Goal: Task Accomplishment & Management: Use online tool/utility

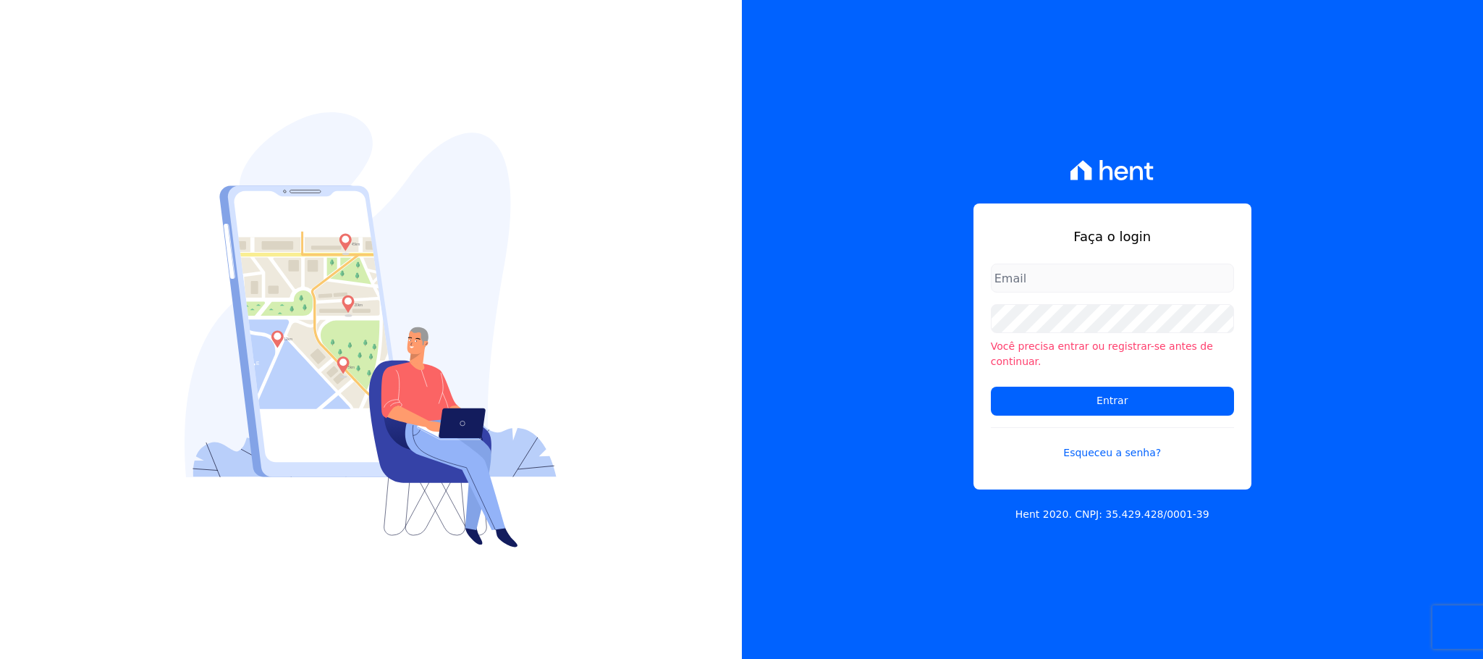
click at [1082, 276] on input "email" at bounding box center [1112, 277] width 243 height 29
type input "cobranca@construtorafarias.com.br"
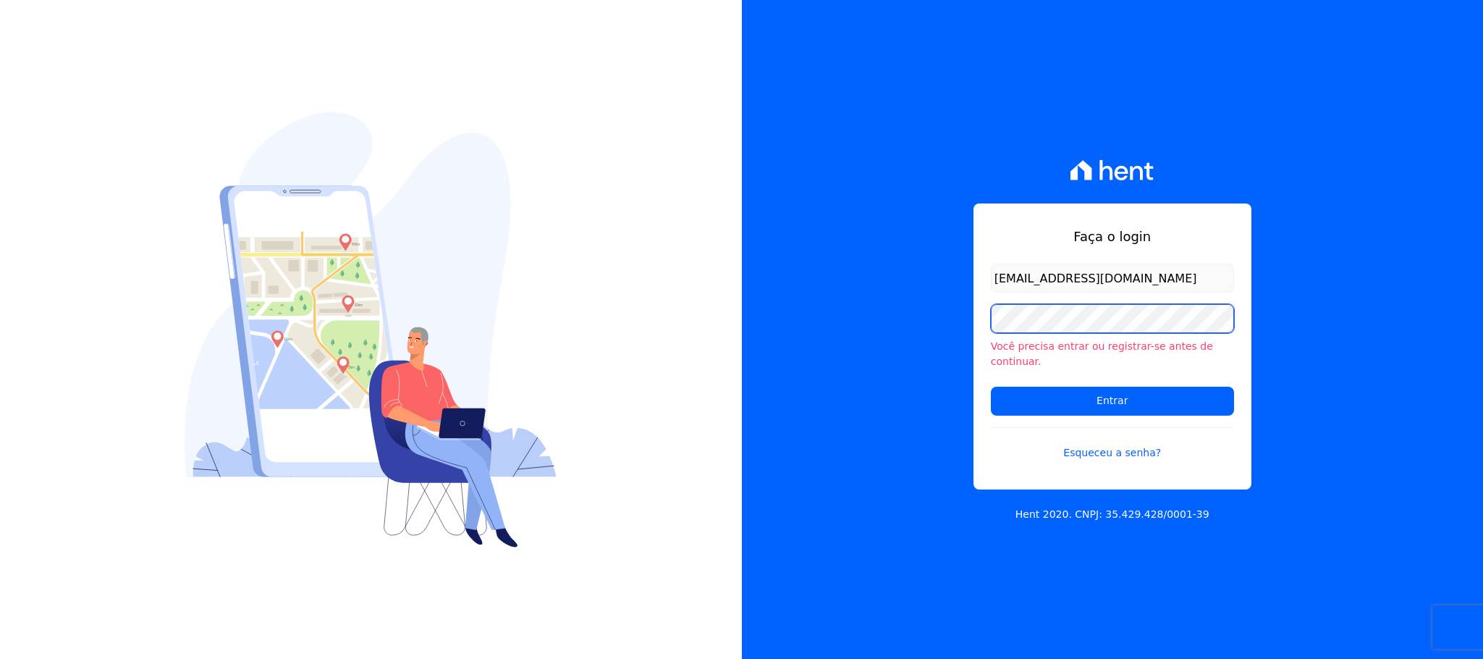
click at [991, 387] on input "Entrar" at bounding box center [1112, 401] width 243 height 29
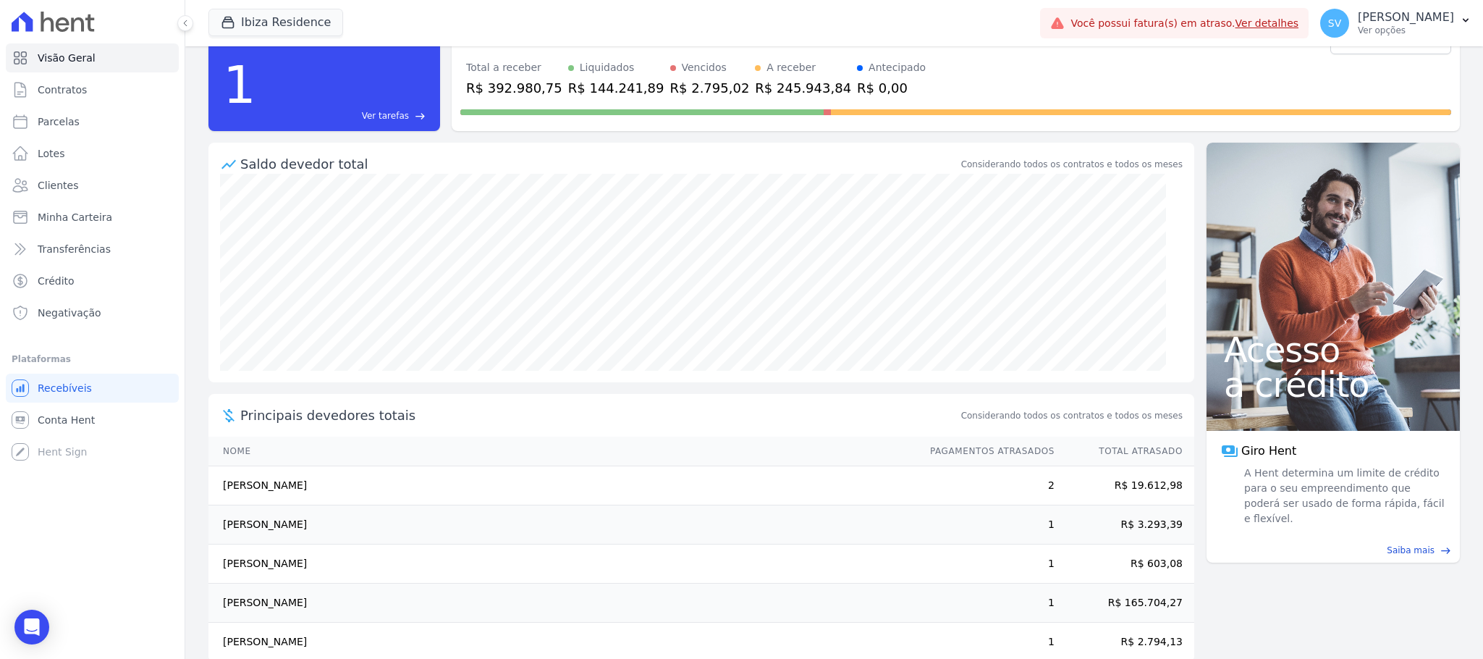
scroll to position [81, 0]
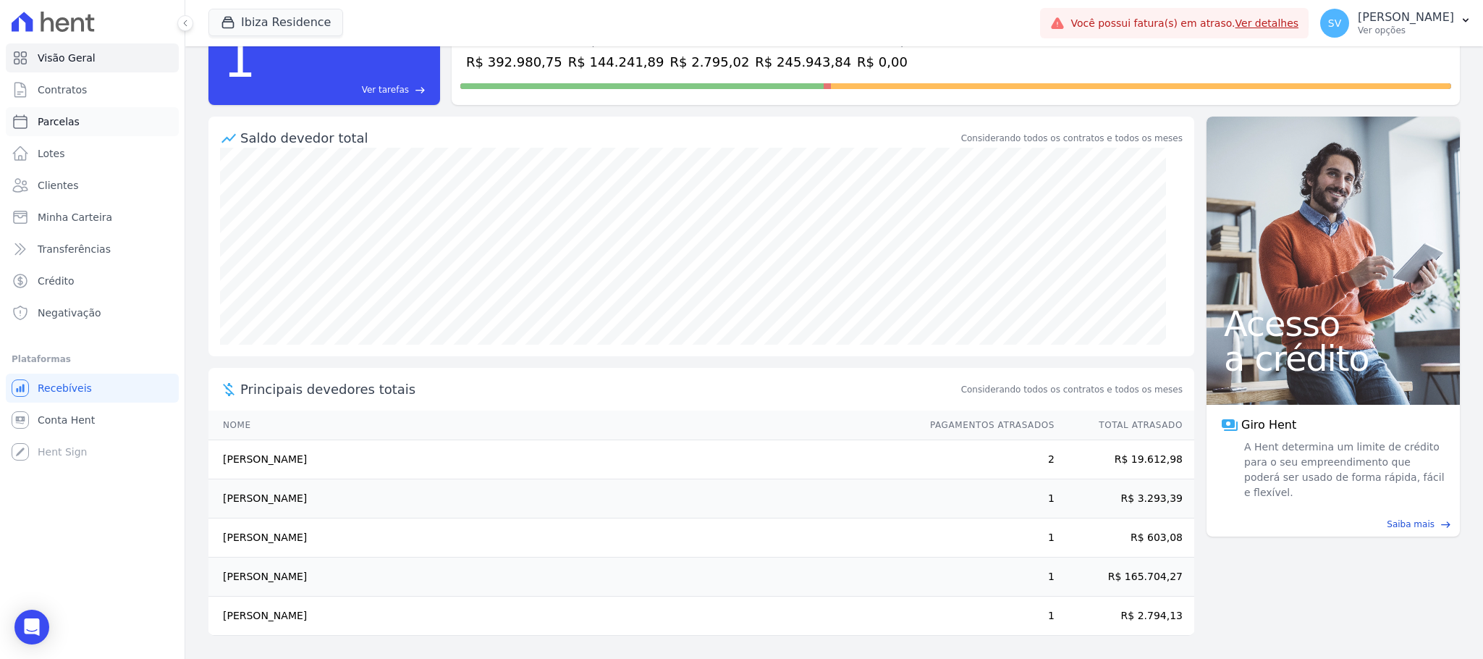
click at [67, 122] on span "Parcelas" at bounding box center [59, 121] width 42 height 14
select select
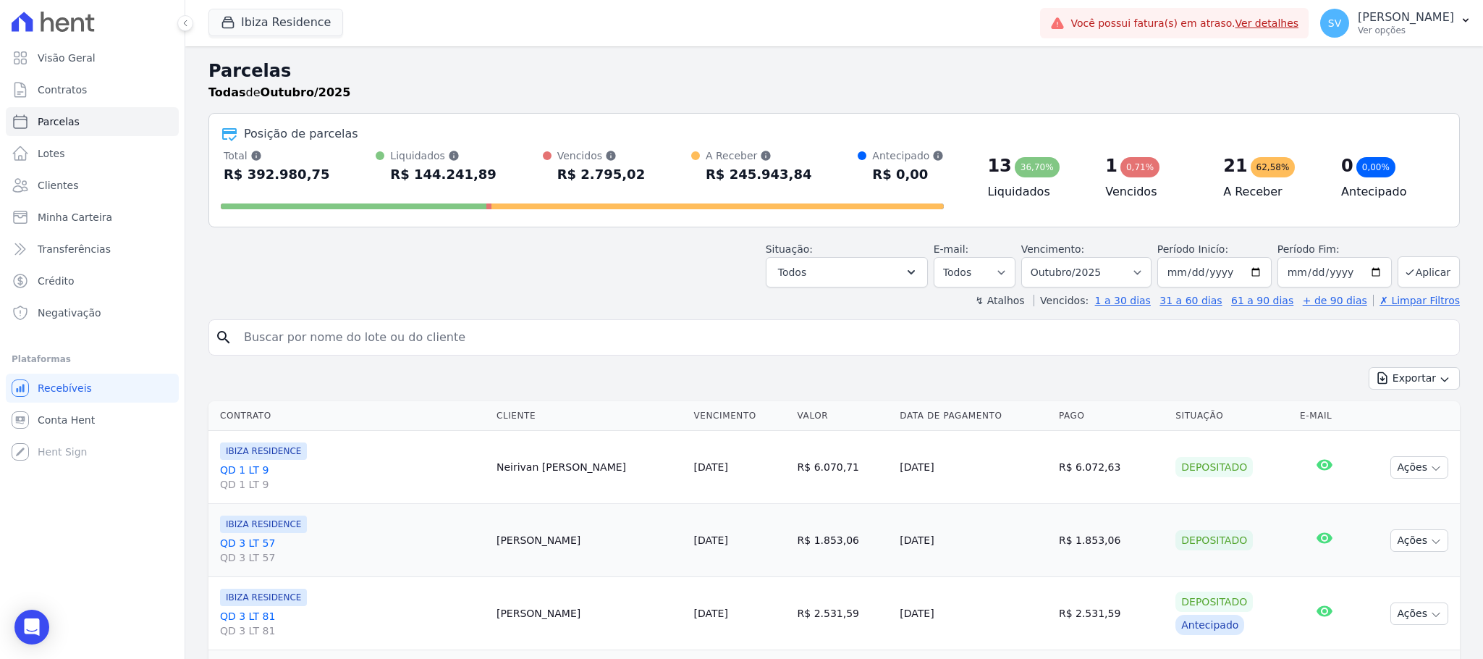
click at [330, 341] on input "search" at bounding box center [844, 337] width 1218 height 29
paste input "[PERSON_NAME]"
type input "[PERSON_NAME]"
click at [1134, 269] on select "Filtrar por período ──────── Todos os meses Julho/2024 Agosto/2024 Setembro/202…" at bounding box center [1086, 272] width 130 height 30
select select "09/2025"
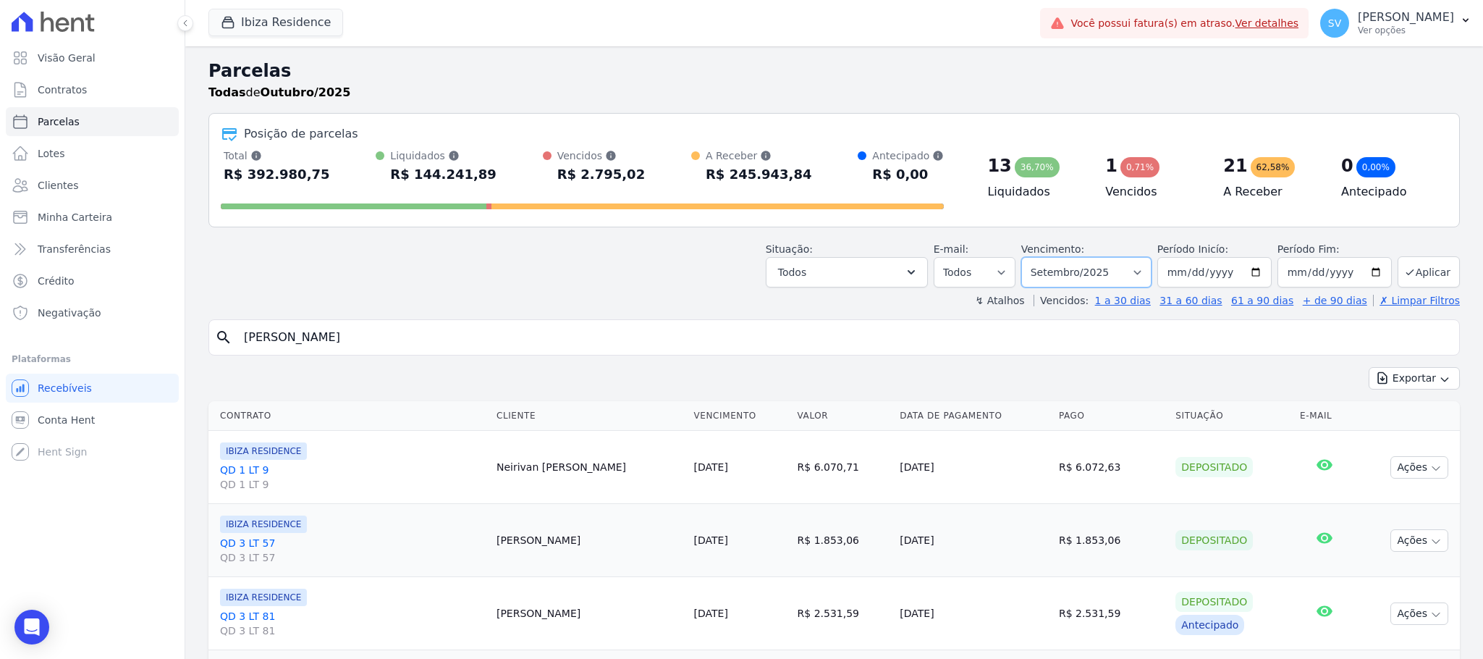
click at [1022, 257] on select "Filtrar por período ──────── Todos os meses Julho/2024 Agosto/2024 Setembro/202…" at bounding box center [1086, 272] width 130 height 30
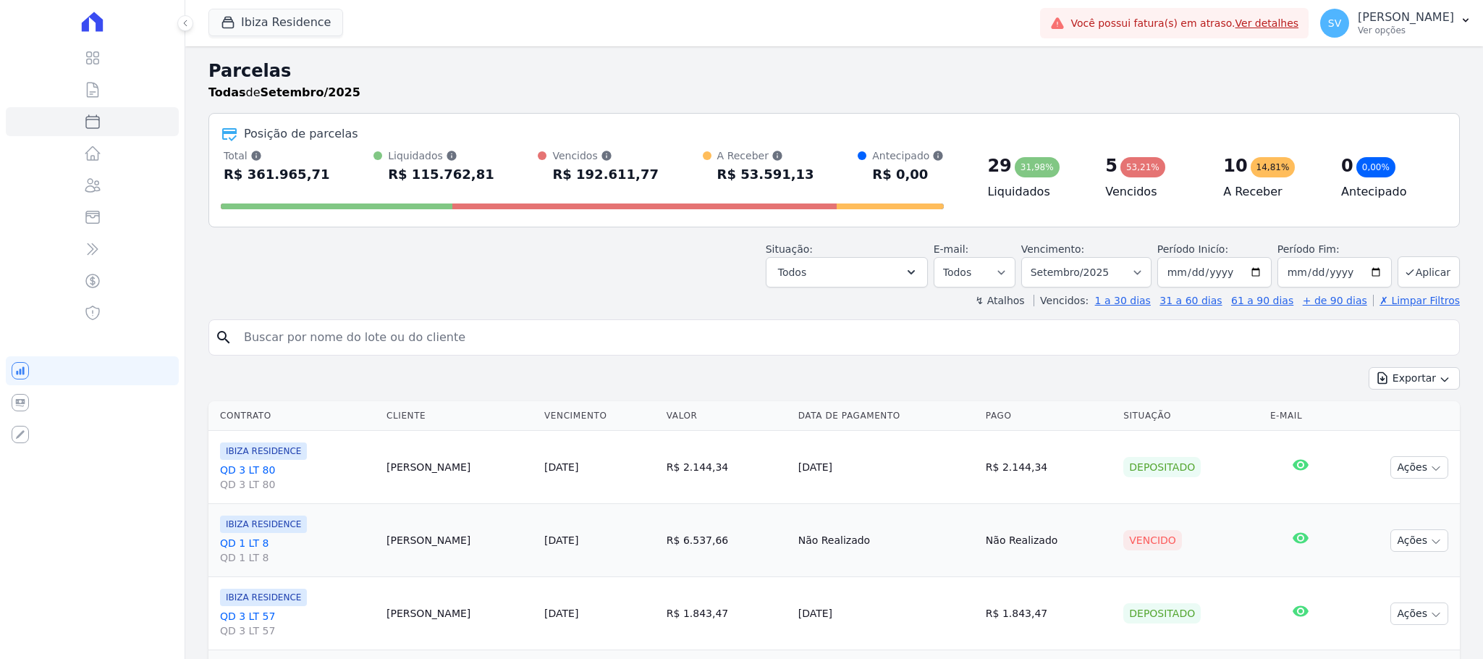
select select
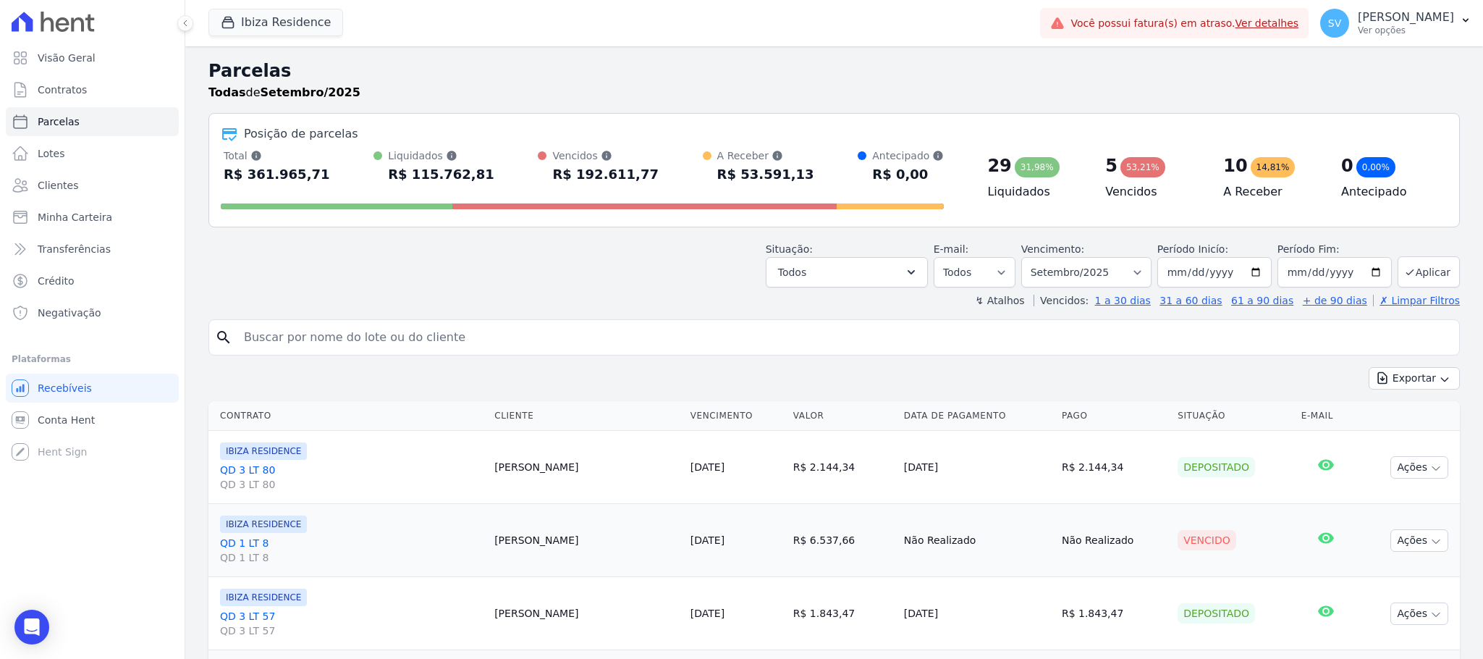
click at [443, 326] on input "search" at bounding box center [844, 337] width 1218 height 29
paste input "[PERSON_NAME]"
type input "[PERSON_NAME]"
select select
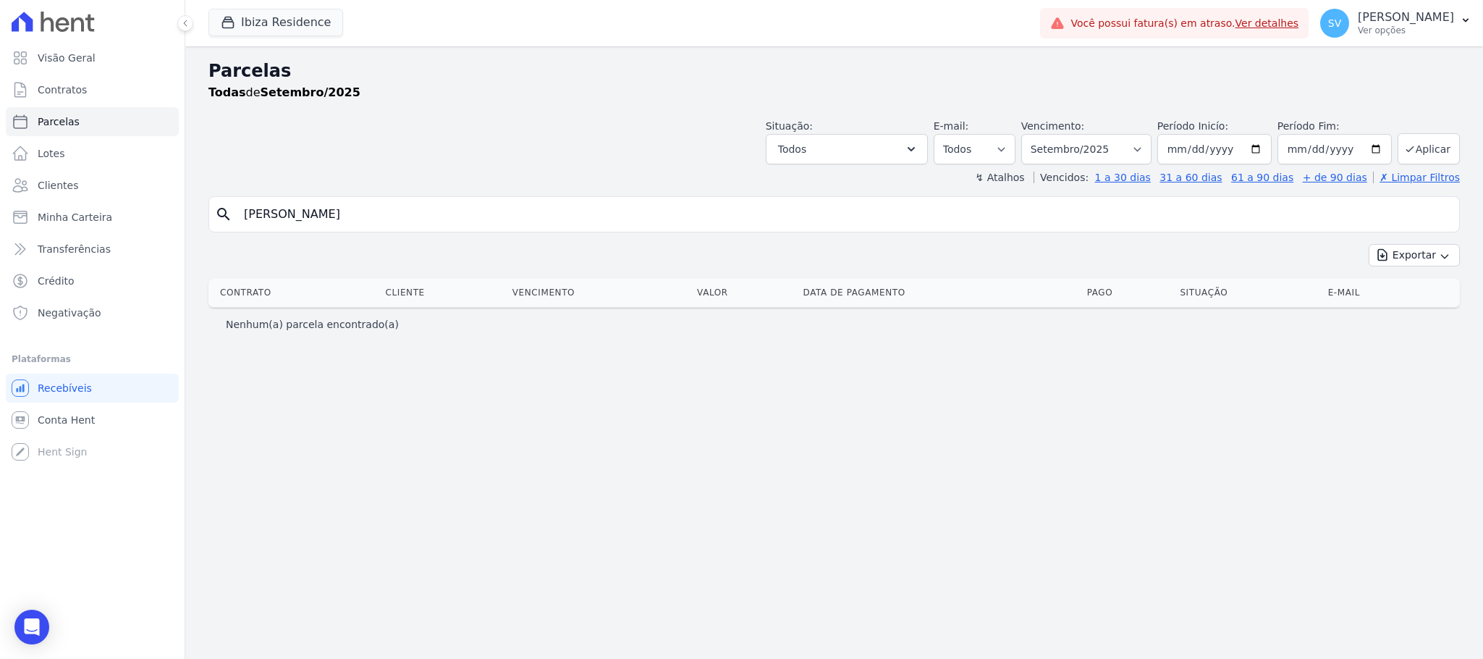
click at [433, 219] on input "[PERSON_NAME]" at bounding box center [844, 214] width 1218 height 29
click at [428, 209] on input "[PERSON_NAME]" at bounding box center [844, 214] width 1218 height 29
click at [46, 119] on span "Parcelas" at bounding box center [59, 121] width 42 height 14
select select
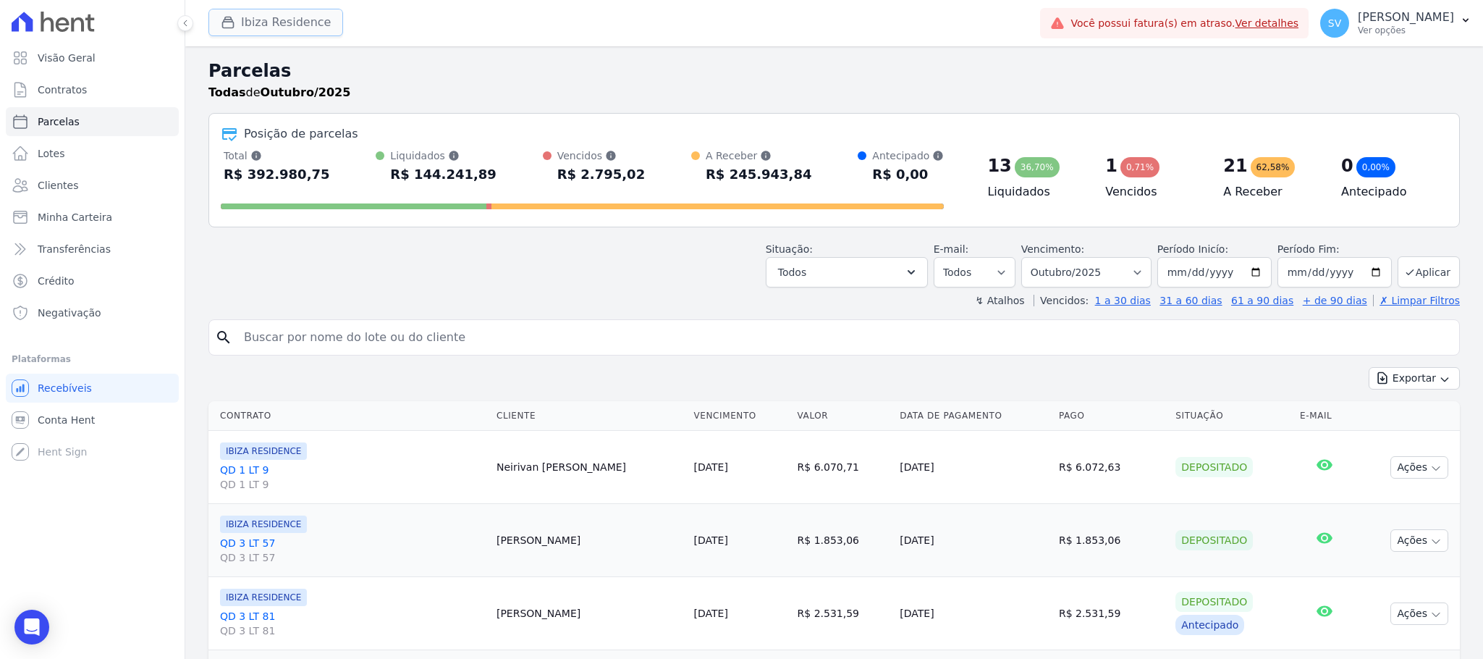
click at [255, 35] on button "Ibiza Residence" at bounding box center [275, 23] width 135 height 28
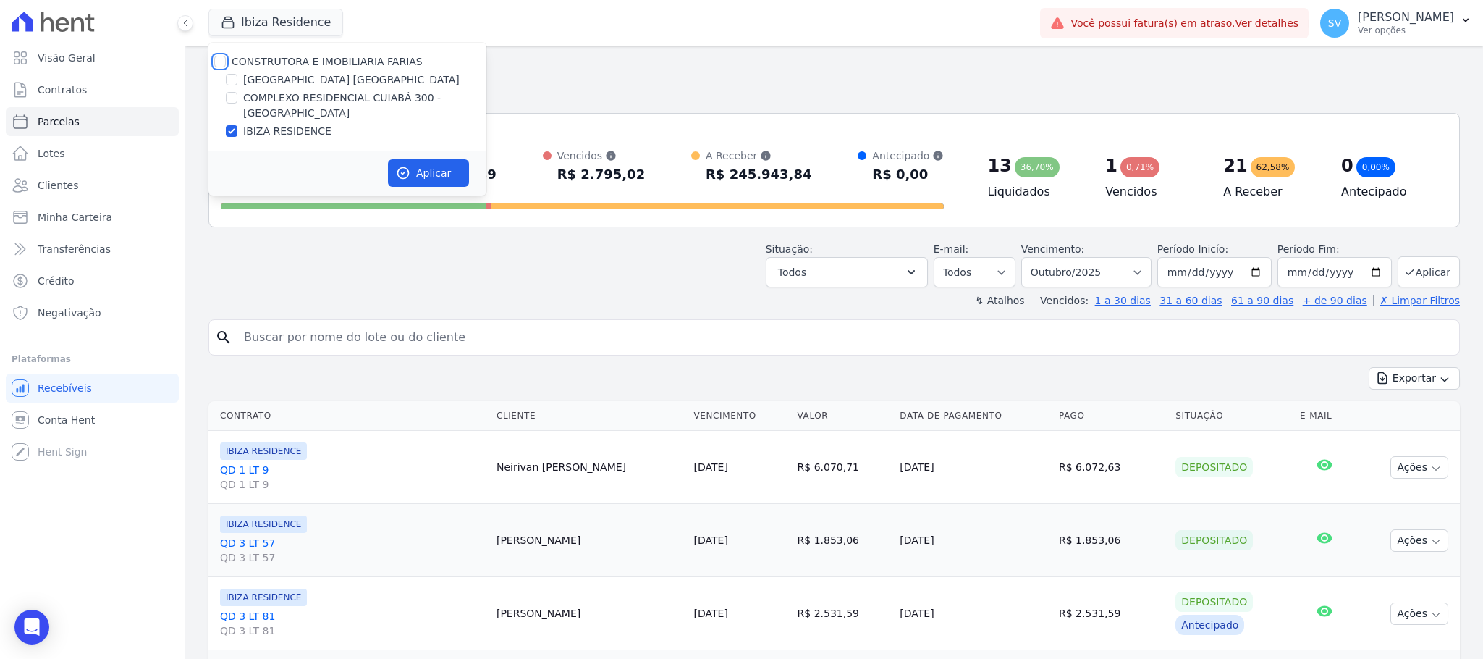
click at [217, 66] on input "CONSTRUTORA E IMOBILIARIA FARIAS" at bounding box center [220, 62] width 12 height 12
checkbox input "true"
drag, startPoint x: 398, startPoint y: 182, endPoint x: 402, endPoint y: 169, distance: 13.5
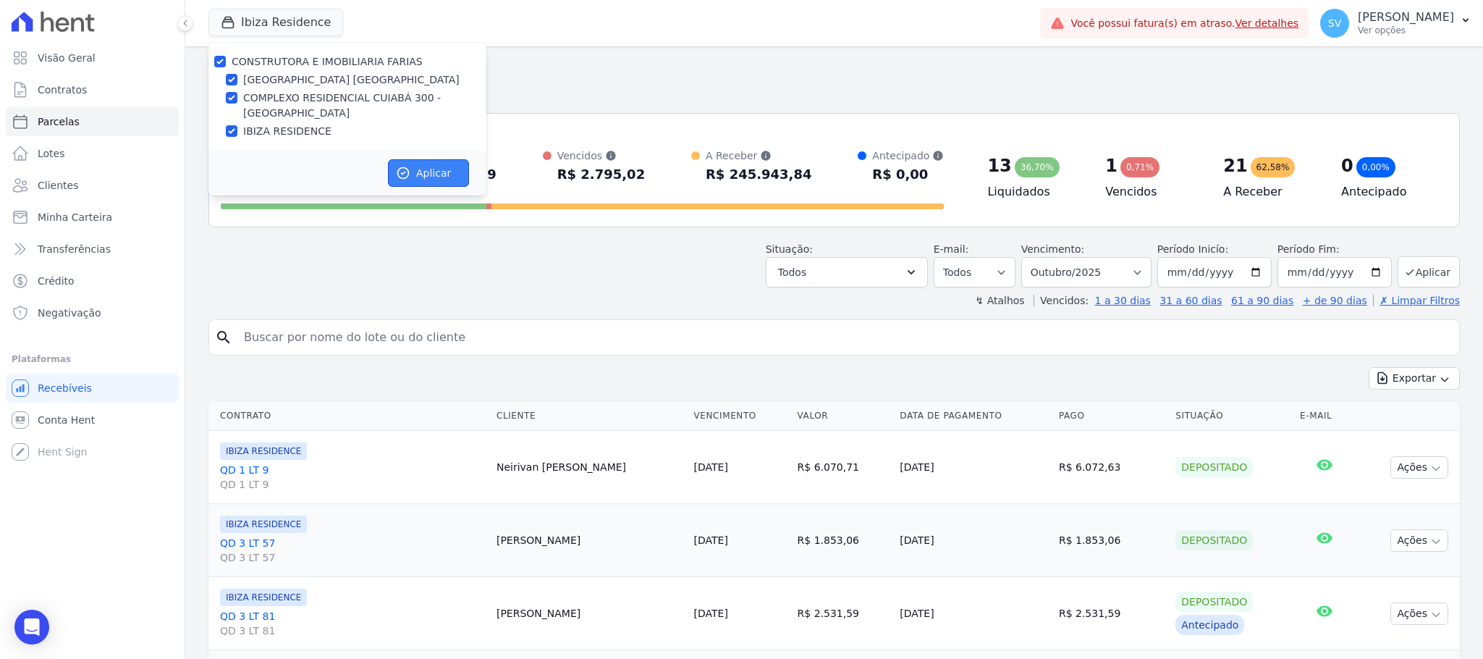
click at [402, 170] on button "Aplicar" at bounding box center [428, 173] width 81 height 28
select select
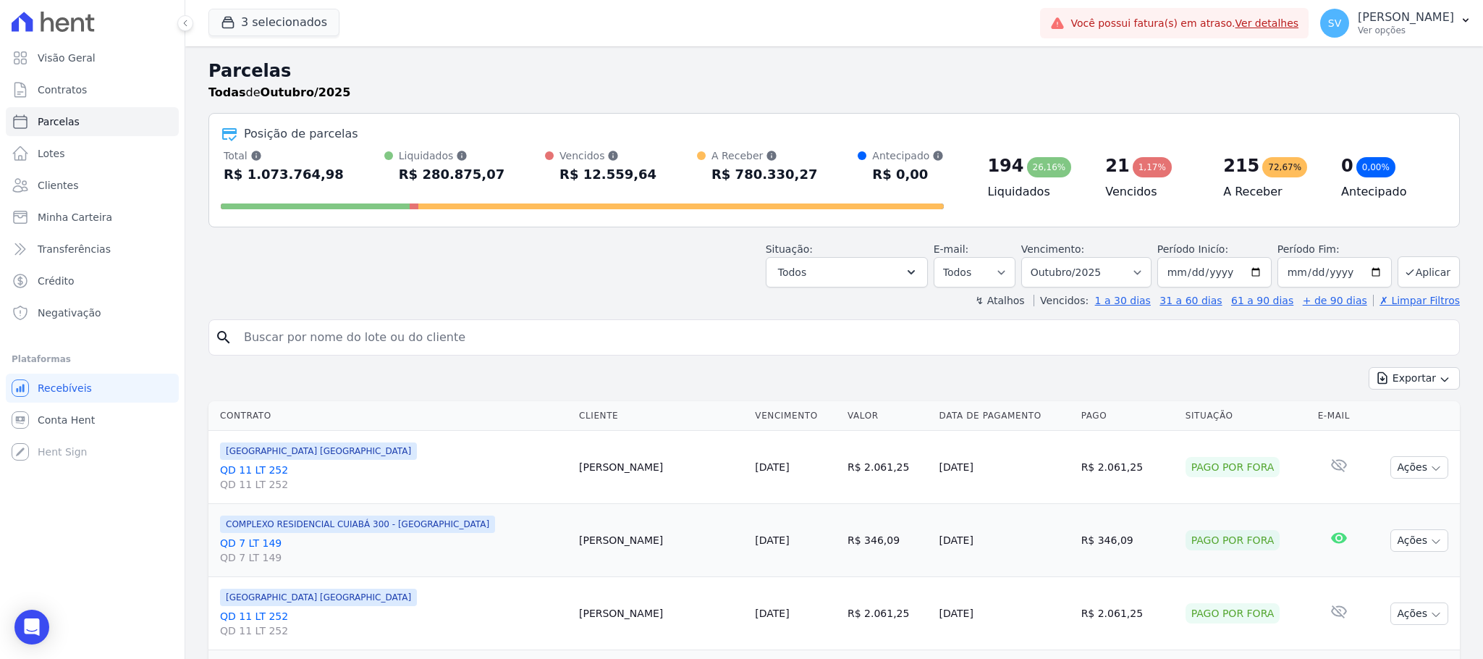
click at [452, 337] on input "search" at bounding box center [844, 337] width 1218 height 29
paste input "[PERSON_NAME]"
type input "[PERSON_NAME]"
click at [1123, 269] on select "Filtrar por período ──────── Todos os meses Outubro/2022 Novembro/2022 Dezembro…" at bounding box center [1086, 272] width 130 height 30
select select "09/2025"
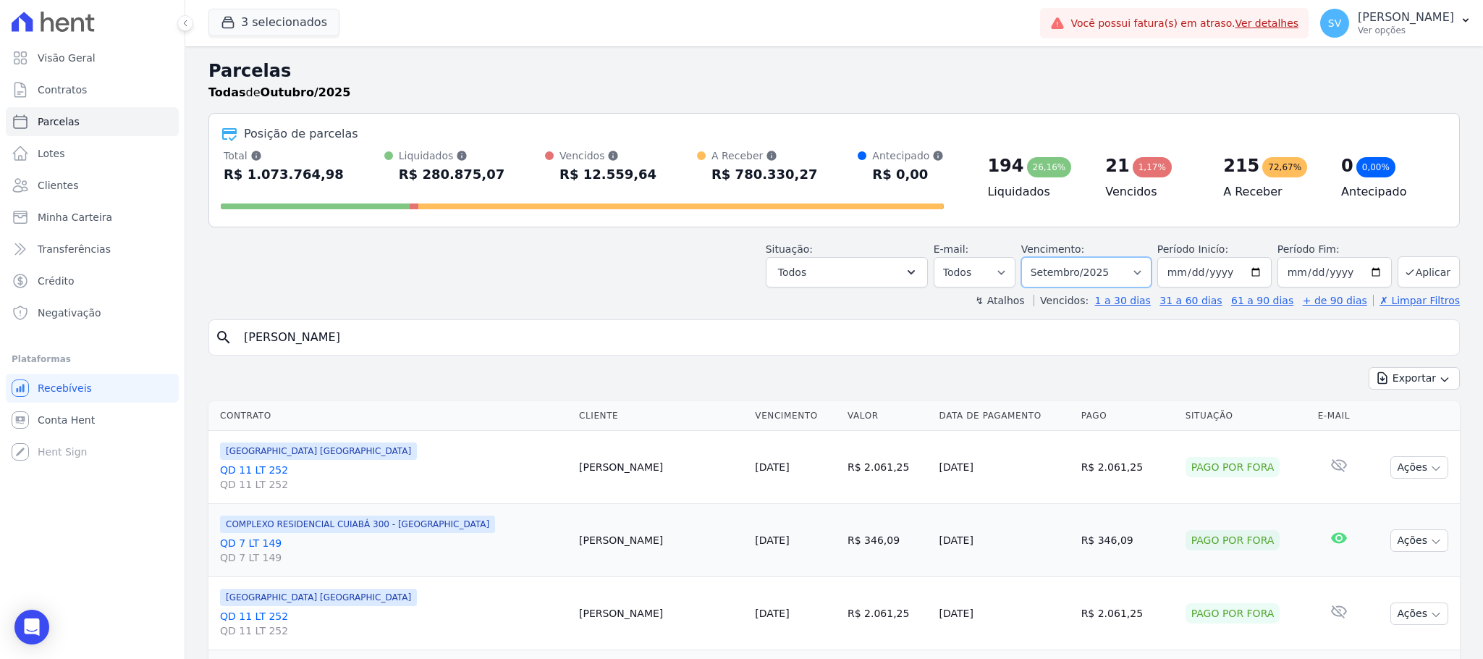
click at [1022, 257] on select "Filtrar por período ──────── Todos os meses Outubro/2022 Novembro/2022 Dezembro…" at bounding box center [1086, 272] width 130 height 30
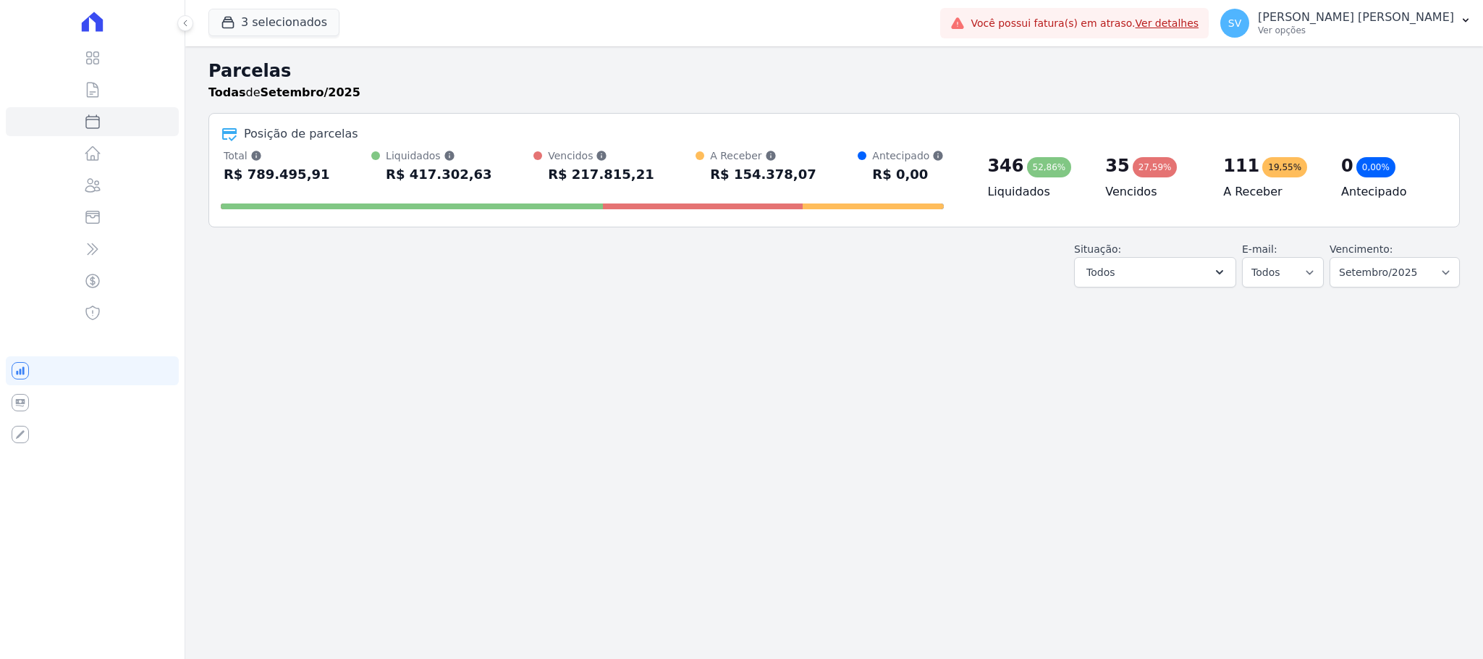
select select
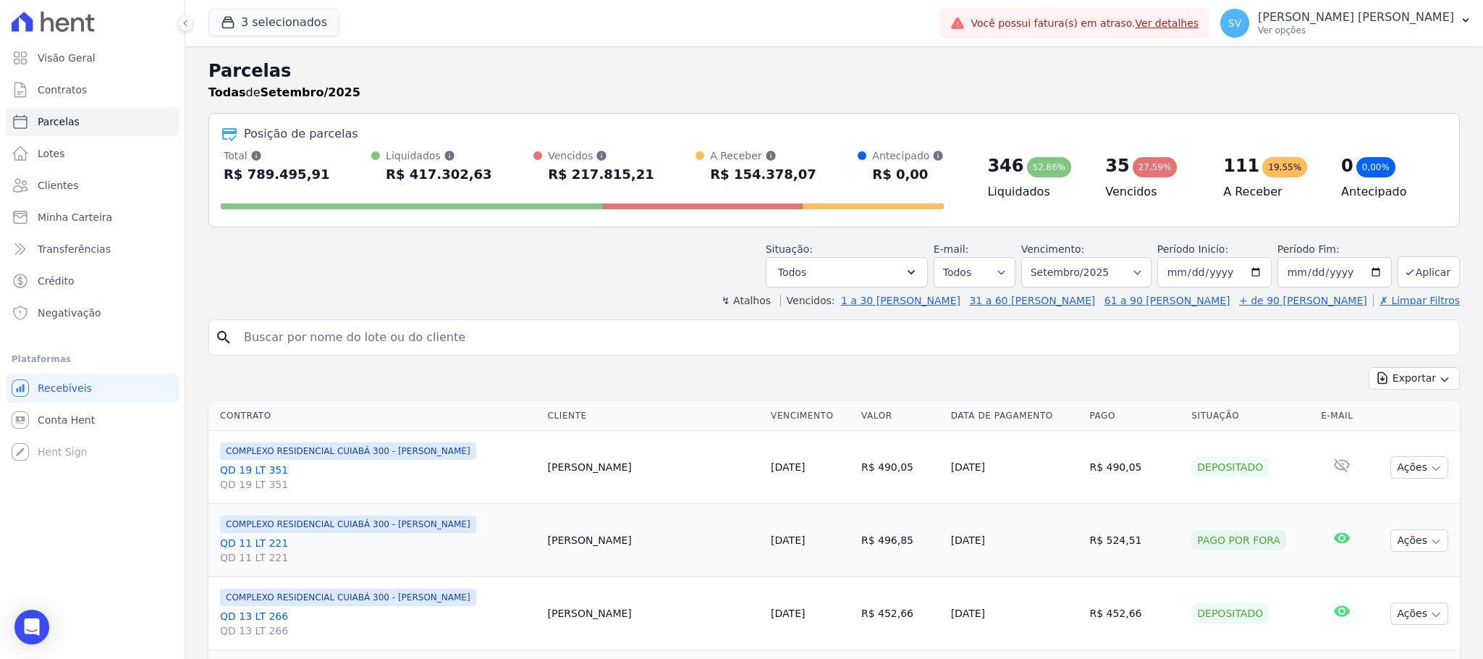
click at [417, 332] on input "search" at bounding box center [844, 337] width 1218 height 29
paste input "[PERSON_NAME]"
type input "[PERSON_NAME]"
select select
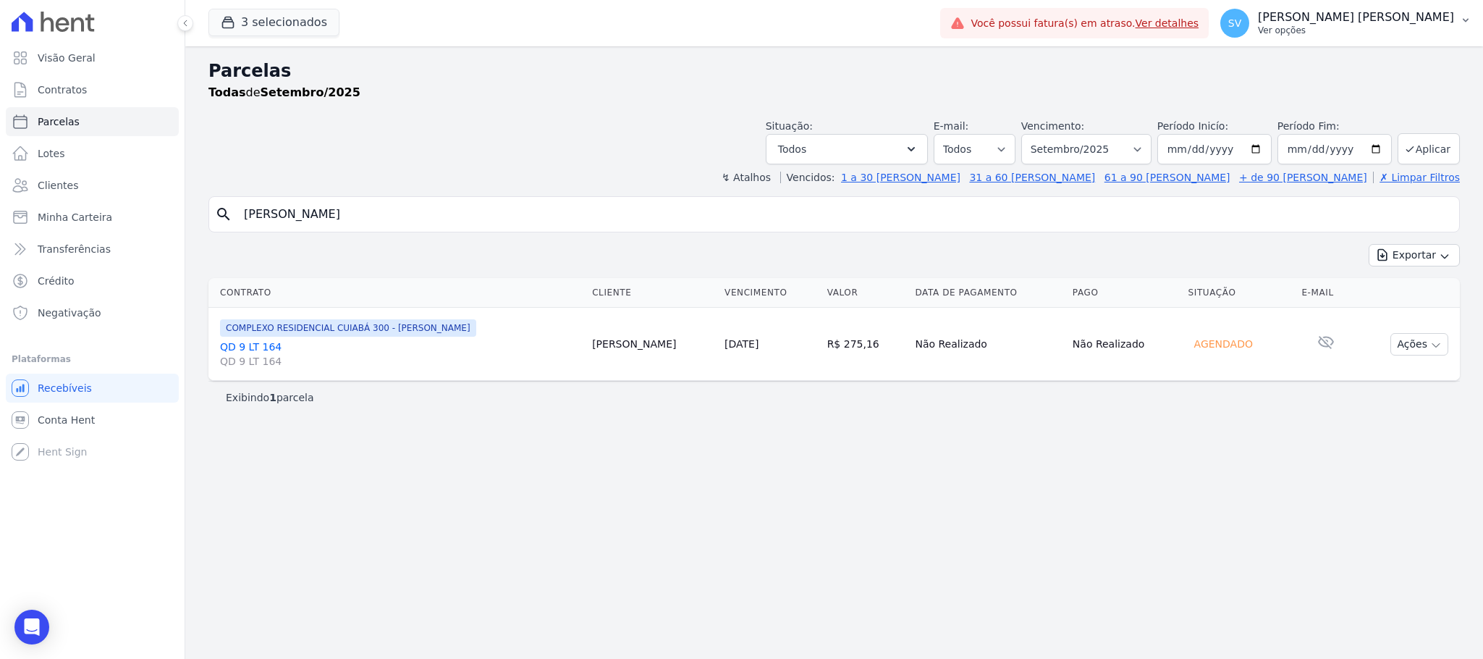
click at [1321, 14] on p "[PERSON_NAME] [PERSON_NAME]" at bounding box center [1356, 17] width 196 height 14
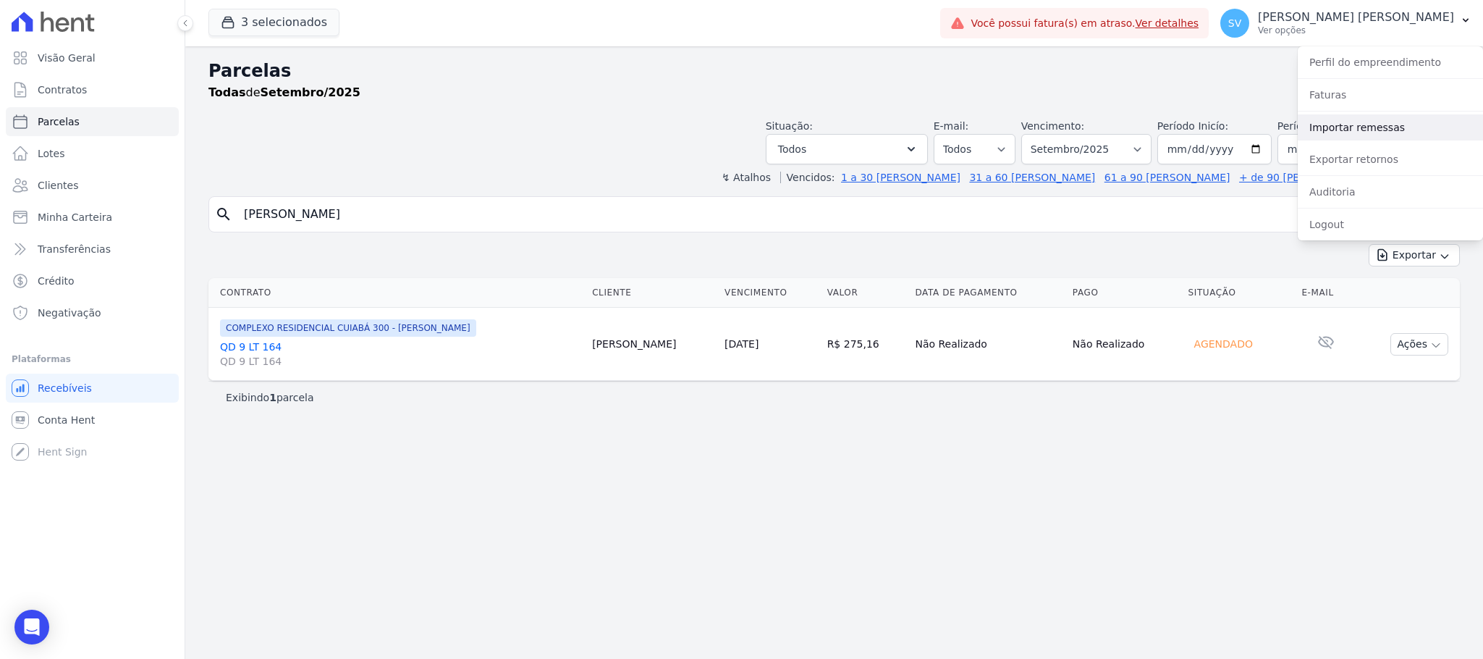
click at [1351, 125] on link "Importar remessas" at bounding box center [1390, 127] width 185 height 26
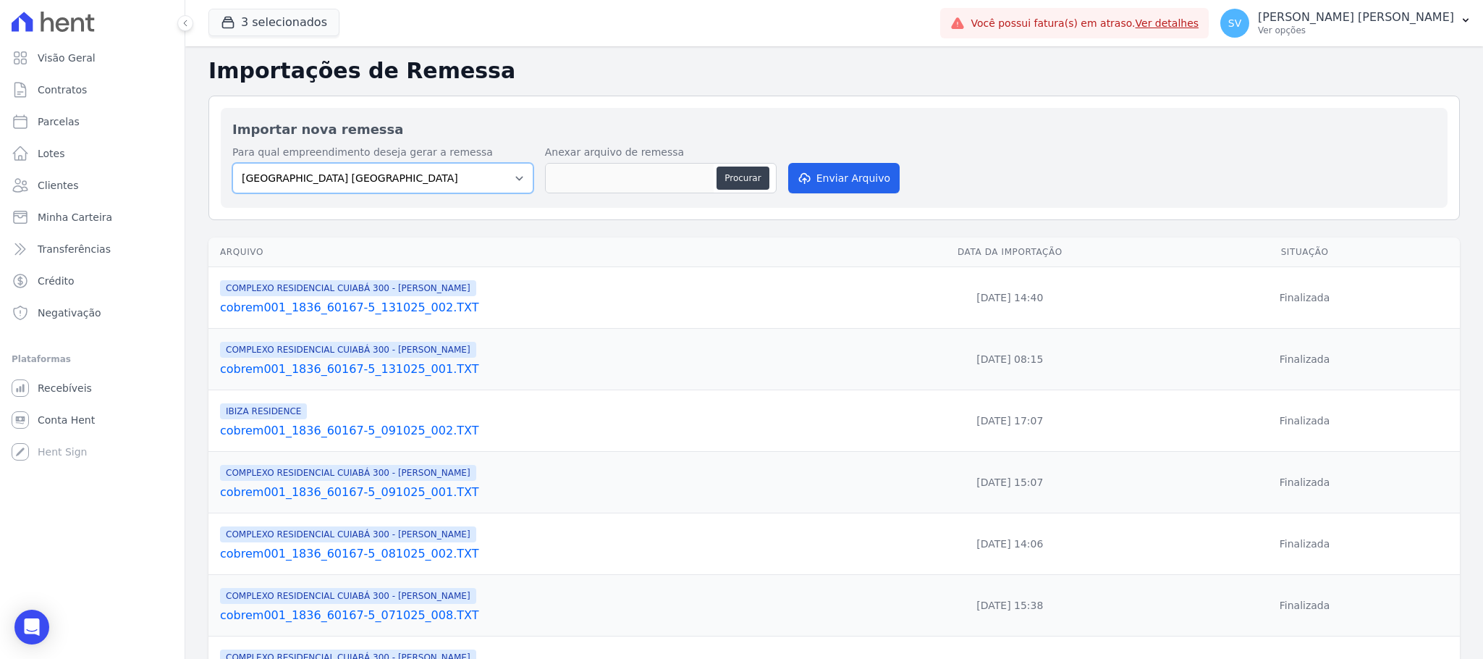
click at [389, 174] on select "[GEOGRAPHIC_DATA] COMPLEXO RESIDENCIAL [GEOGRAPHIC_DATA] 300 - [PERSON_NAME][GE…" at bounding box center [382, 178] width 301 height 30
select select "a999329b-d322-46c5-b2df-9163b092fb9b"
click at [232, 164] on select "[GEOGRAPHIC_DATA] COMPLEXO RESIDENCIAL [GEOGRAPHIC_DATA] 300 - [PERSON_NAME][GE…" at bounding box center [382, 178] width 301 height 30
click at [734, 180] on button "Procurar" at bounding box center [743, 177] width 52 height 23
type input "cobrem001_1836_60167-5_141025_001.TXT"
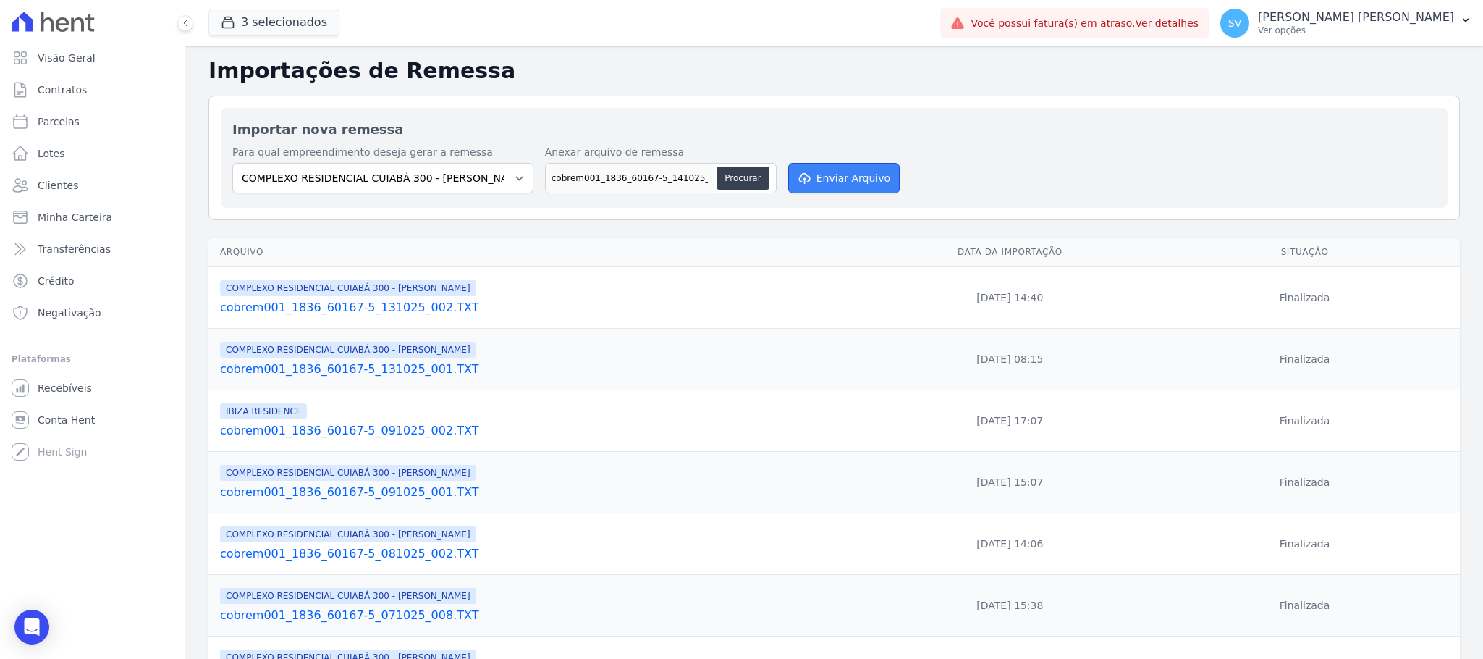
click at [830, 179] on button "Enviar Arquivo" at bounding box center [843, 178] width 111 height 30
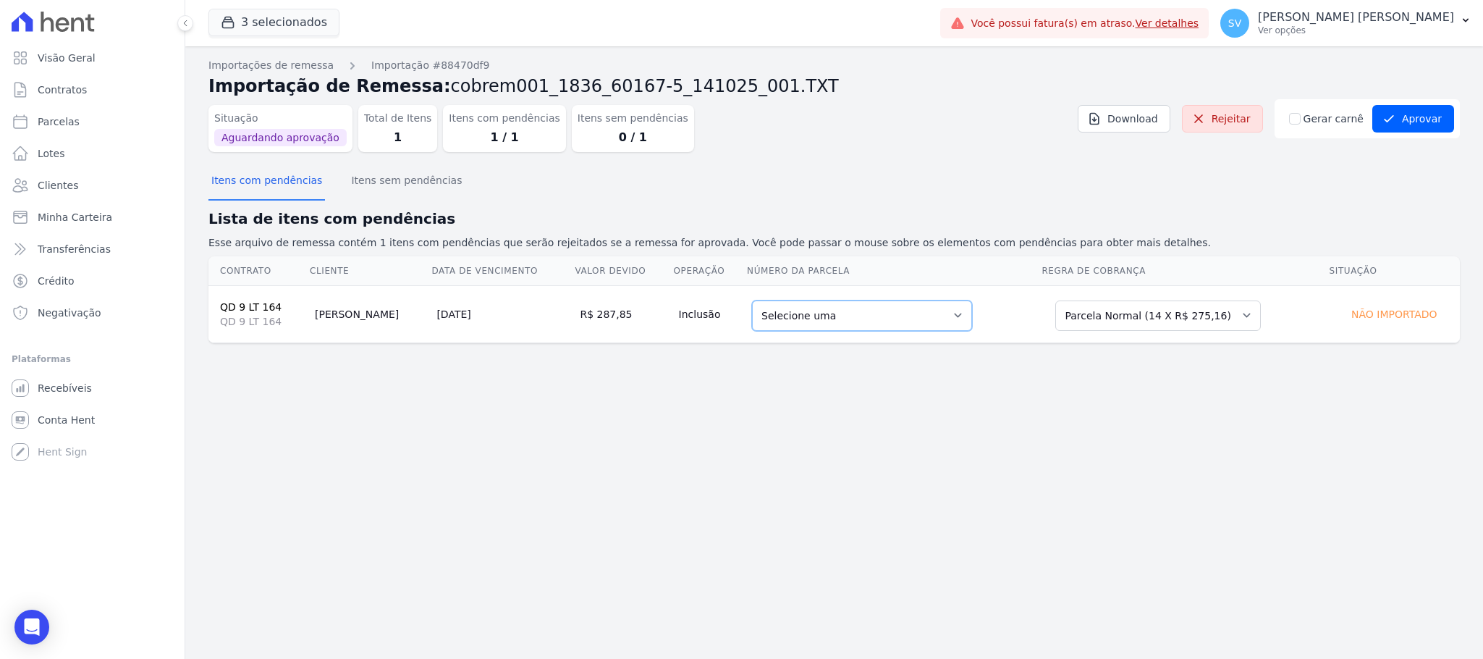
click at [923, 308] on select "Selecione uma 3 - [DATE] - R$ 269,24 - Agendado 6 - [DATE] - R$ 275,16 - Agenda…" at bounding box center [862, 315] width 220 height 30
click at [294, 179] on button "Itens com pendências" at bounding box center [266, 182] width 117 height 38
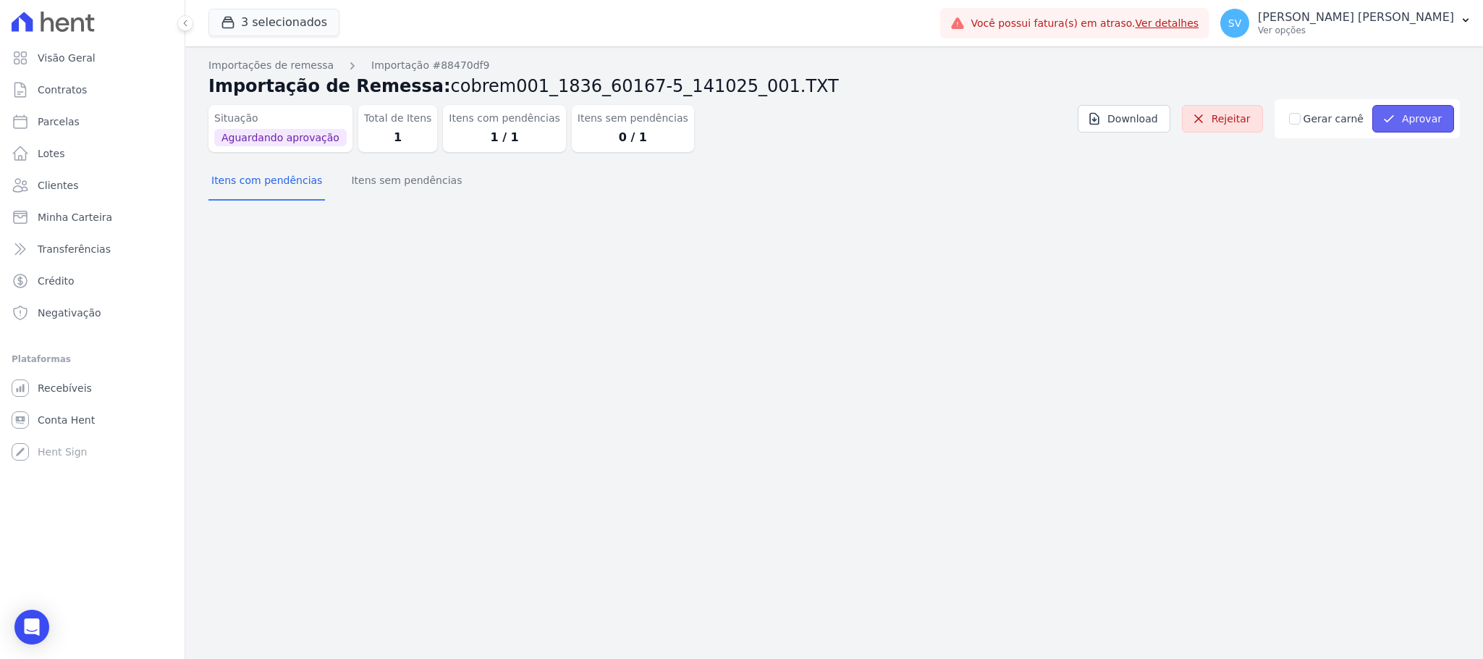
click at [1420, 116] on button "Aprovar" at bounding box center [1413, 119] width 82 height 28
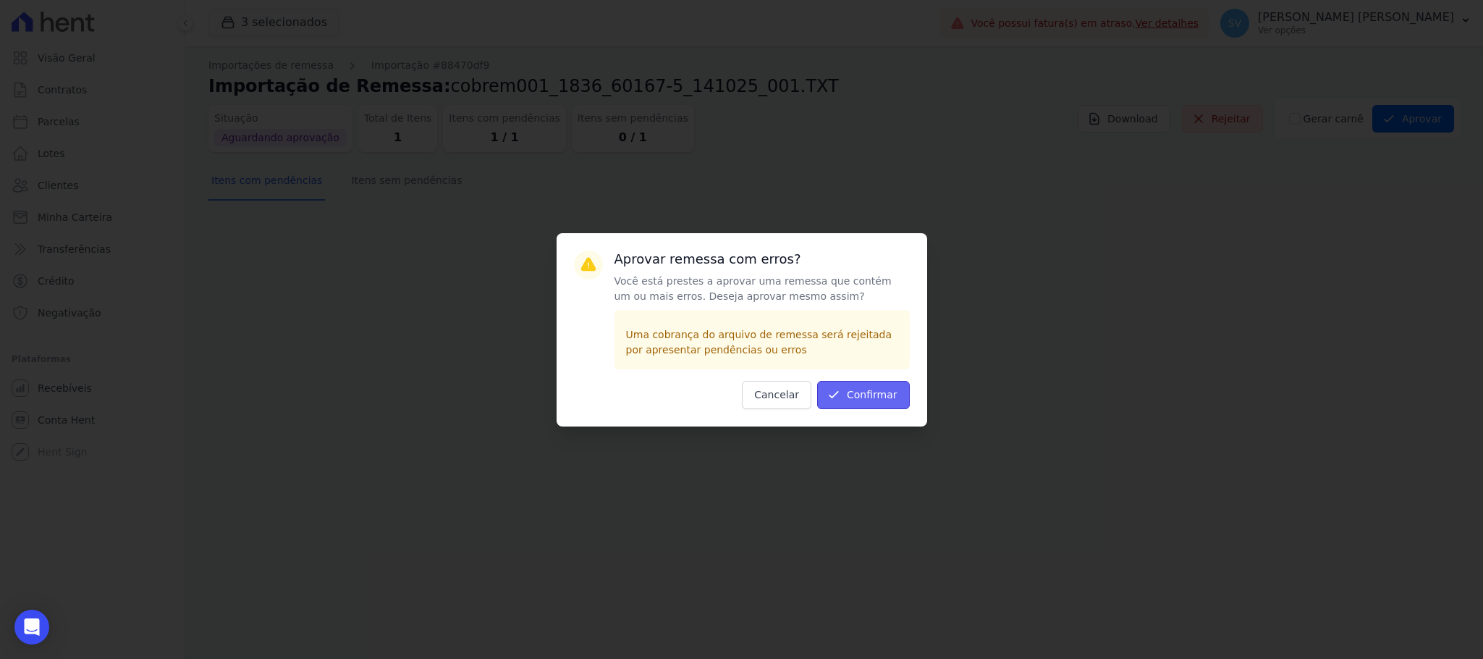
click at [891, 398] on button "Confirmar" at bounding box center [863, 395] width 93 height 28
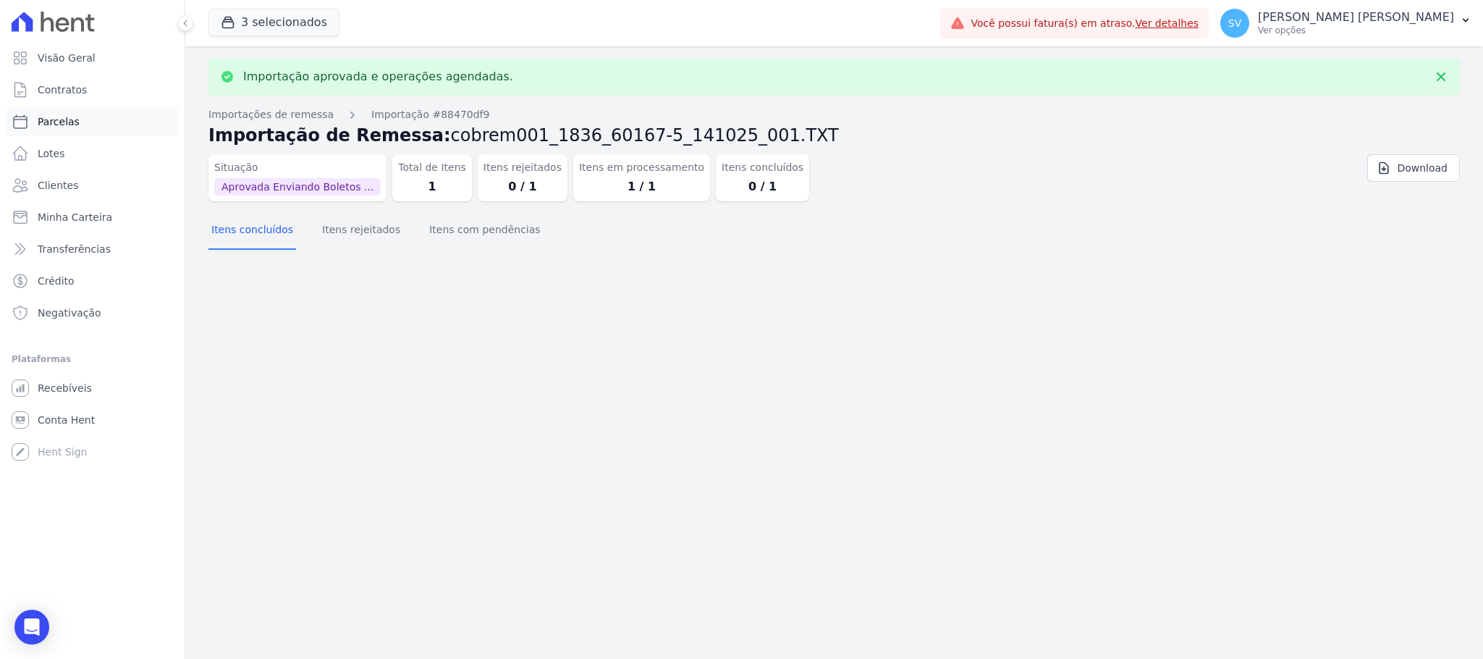
click at [68, 117] on span "Parcelas" at bounding box center [59, 121] width 42 height 14
select select
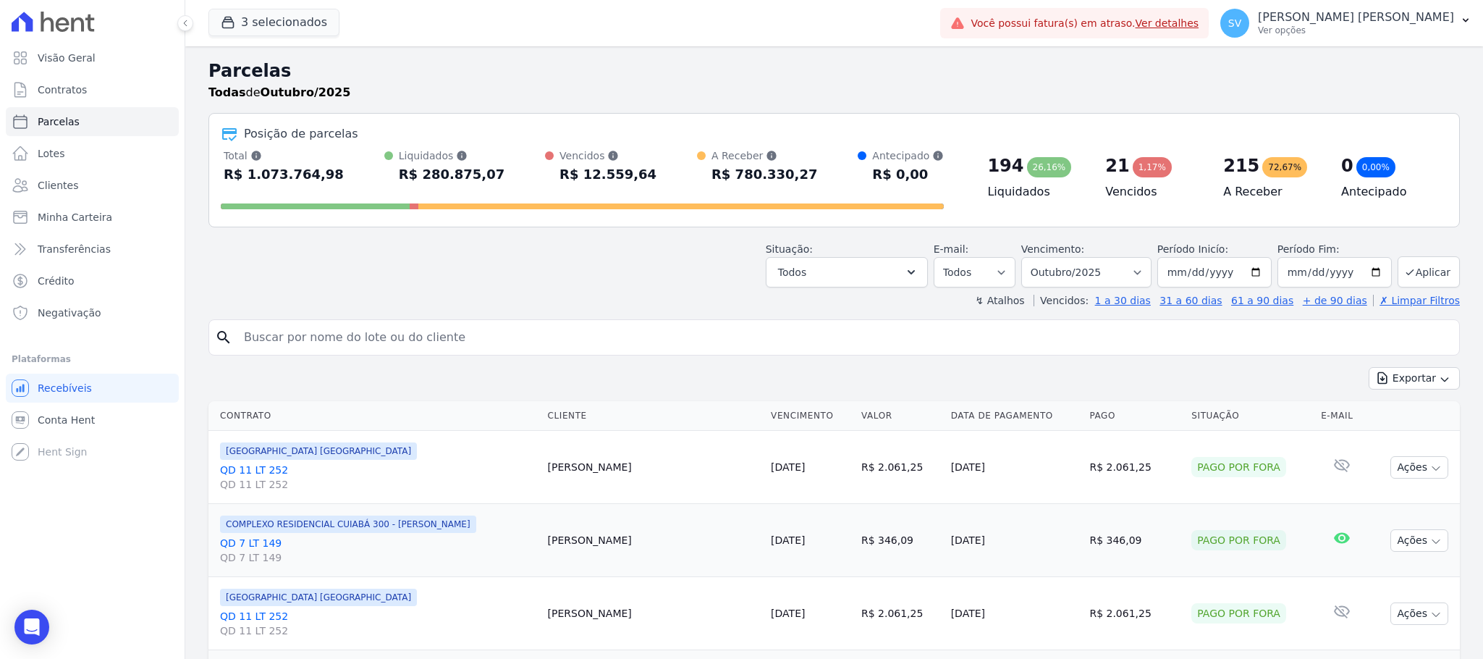
click at [446, 334] on input "search" at bounding box center [844, 337] width 1218 height 29
paste input "[PERSON_NAME]"
type input "[PERSON_NAME]"
select select
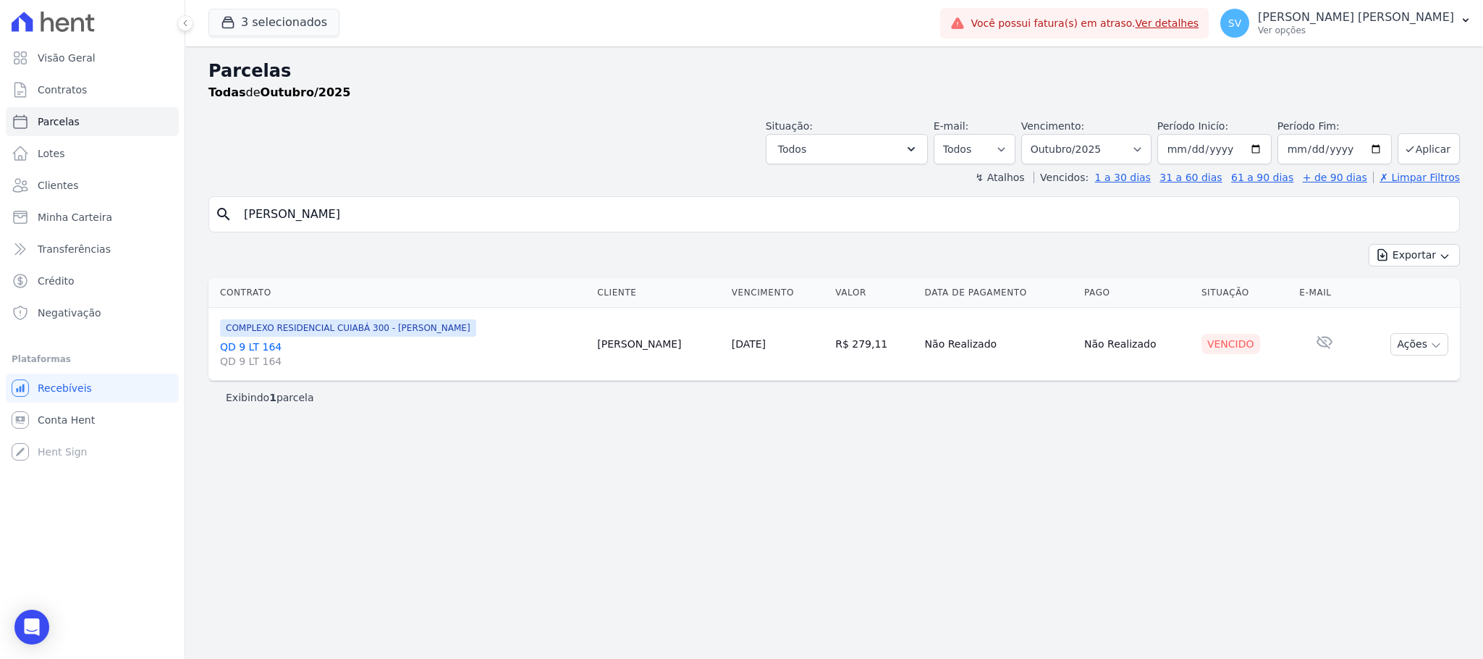
click at [445, 218] on input "[PERSON_NAME]" at bounding box center [844, 214] width 1218 height 29
select select
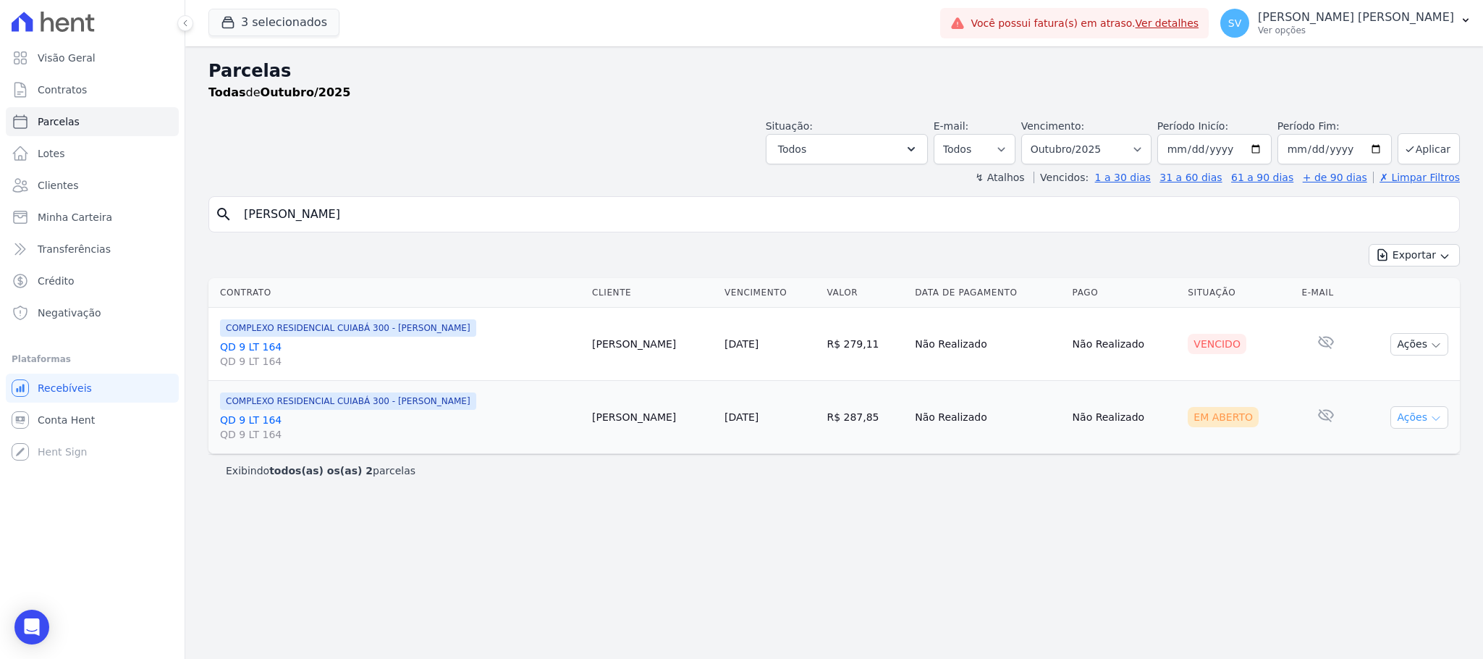
click at [1430, 415] on icon "button" at bounding box center [1436, 419] width 12 height 12
click at [1386, 456] on link "Ver boleto" at bounding box center [1413, 450] width 139 height 27
click at [1418, 340] on button "Ações" at bounding box center [1420, 344] width 58 height 22
click at [1379, 379] on link "Ver boleto" at bounding box center [1413, 377] width 139 height 27
click at [1377, 0] on div "[PERSON_NAME] [PERSON_NAME] Ver opções Perfil do empreendimento Faturas Importa…" at bounding box center [1346, 23] width 274 height 46
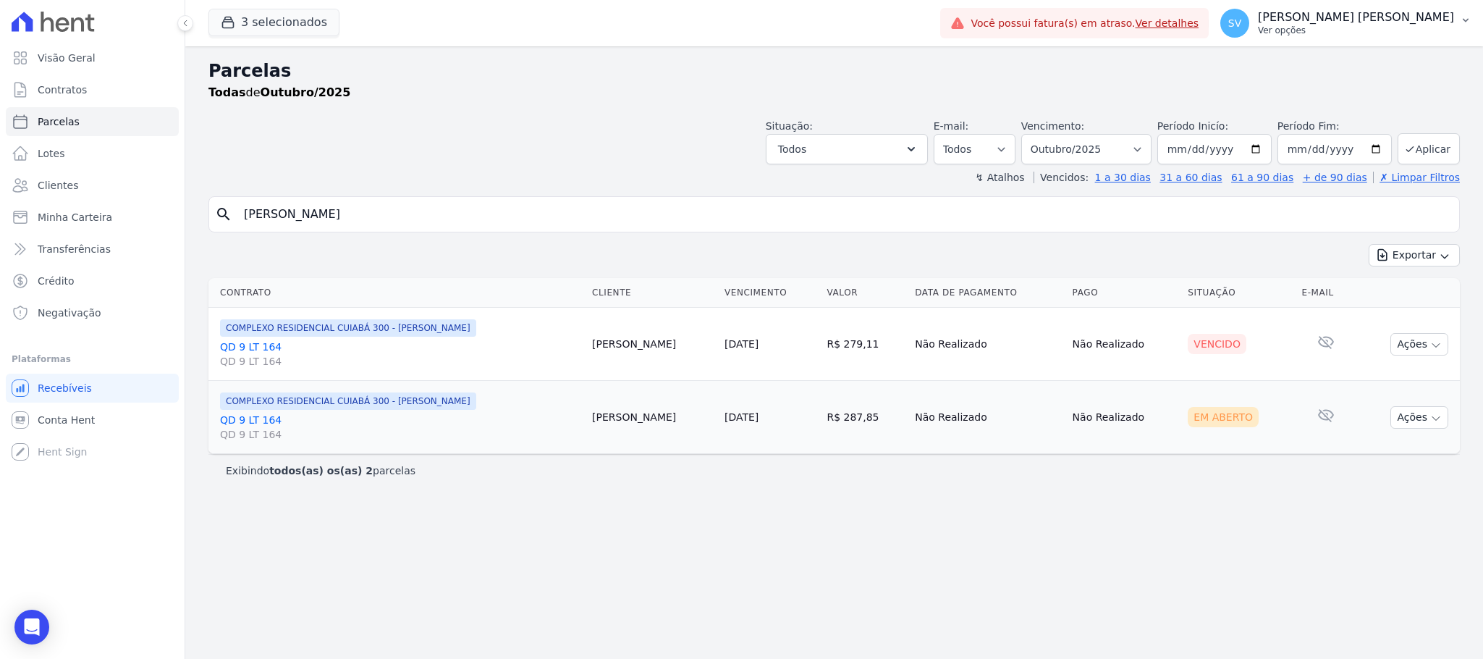
click at [1382, 9] on div "[PERSON_NAME] [PERSON_NAME] Ver opções" at bounding box center [1337, 23] width 234 height 29
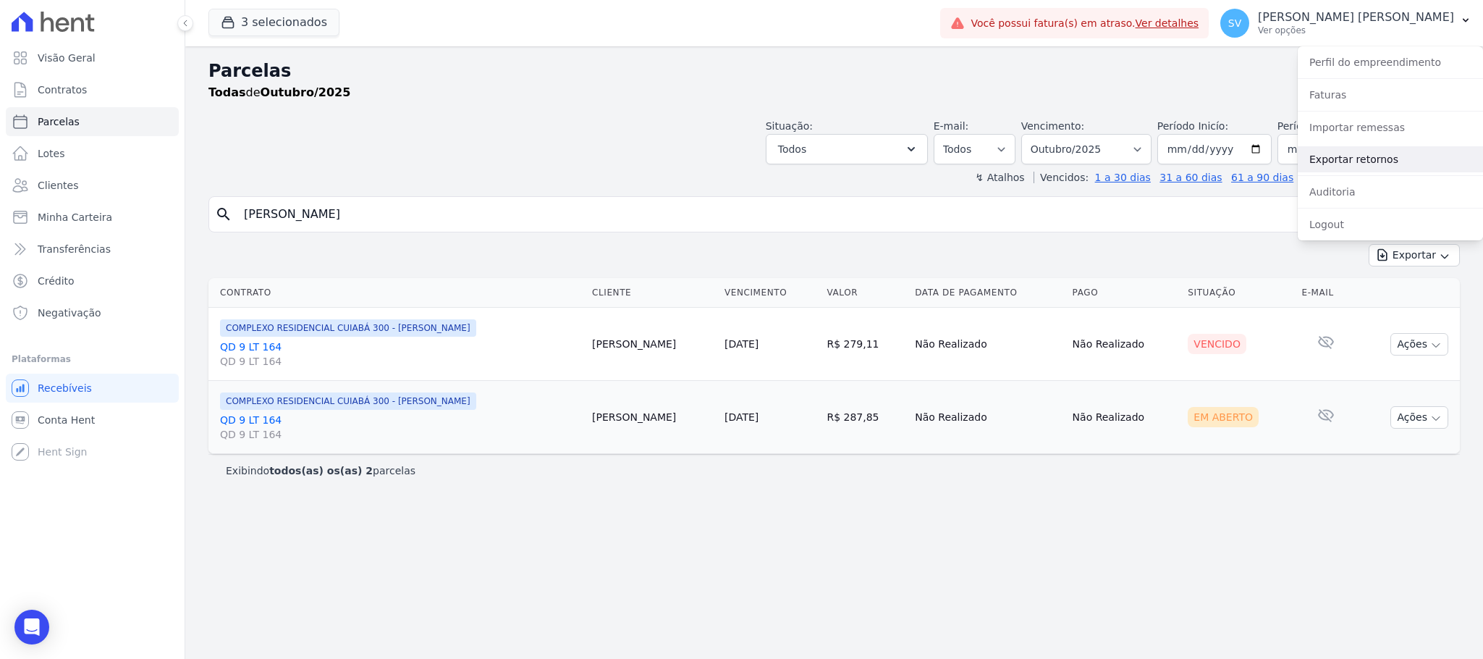
click at [1359, 150] on link "Exportar retornos" at bounding box center [1390, 159] width 185 height 26
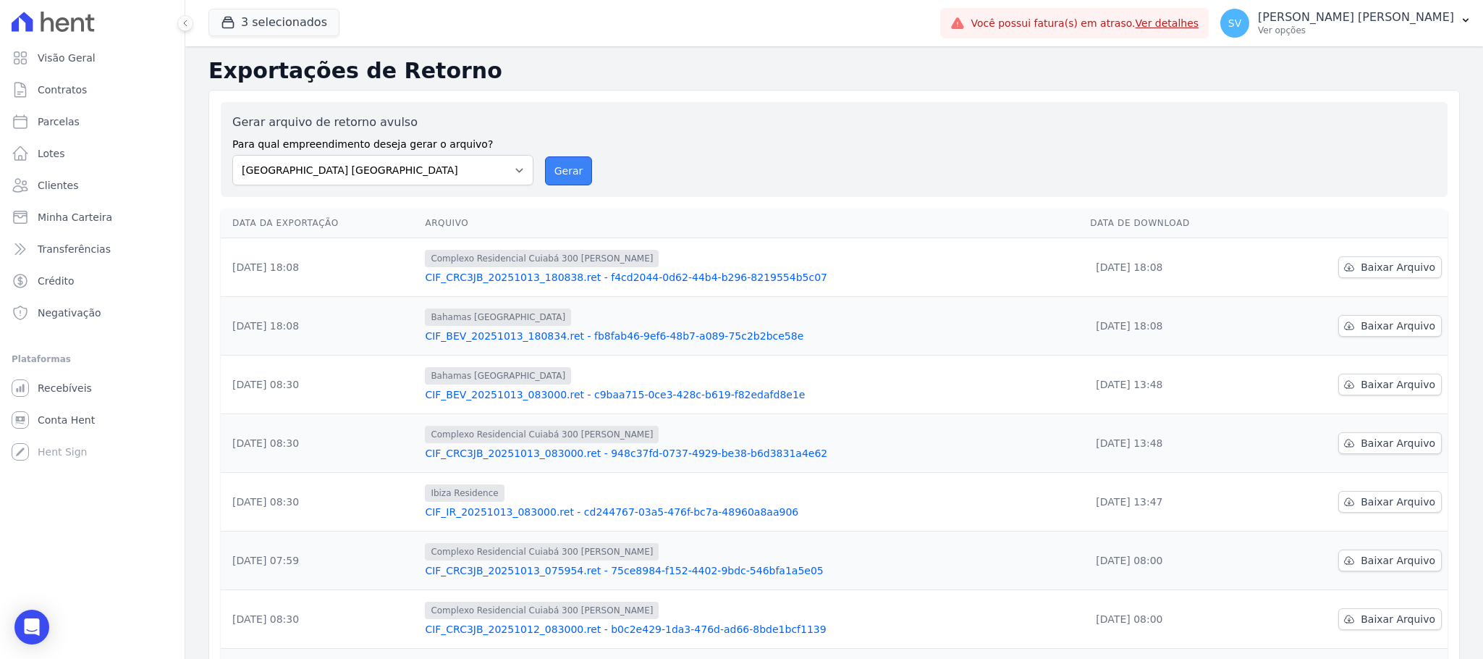
drag, startPoint x: 578, startPoint y: 172, endPoint x: 804, endPoint y: 156, distance: 226.4
click at [576, 172] on button "Gerar" at bounding box center [569, 170] width 48 height 29
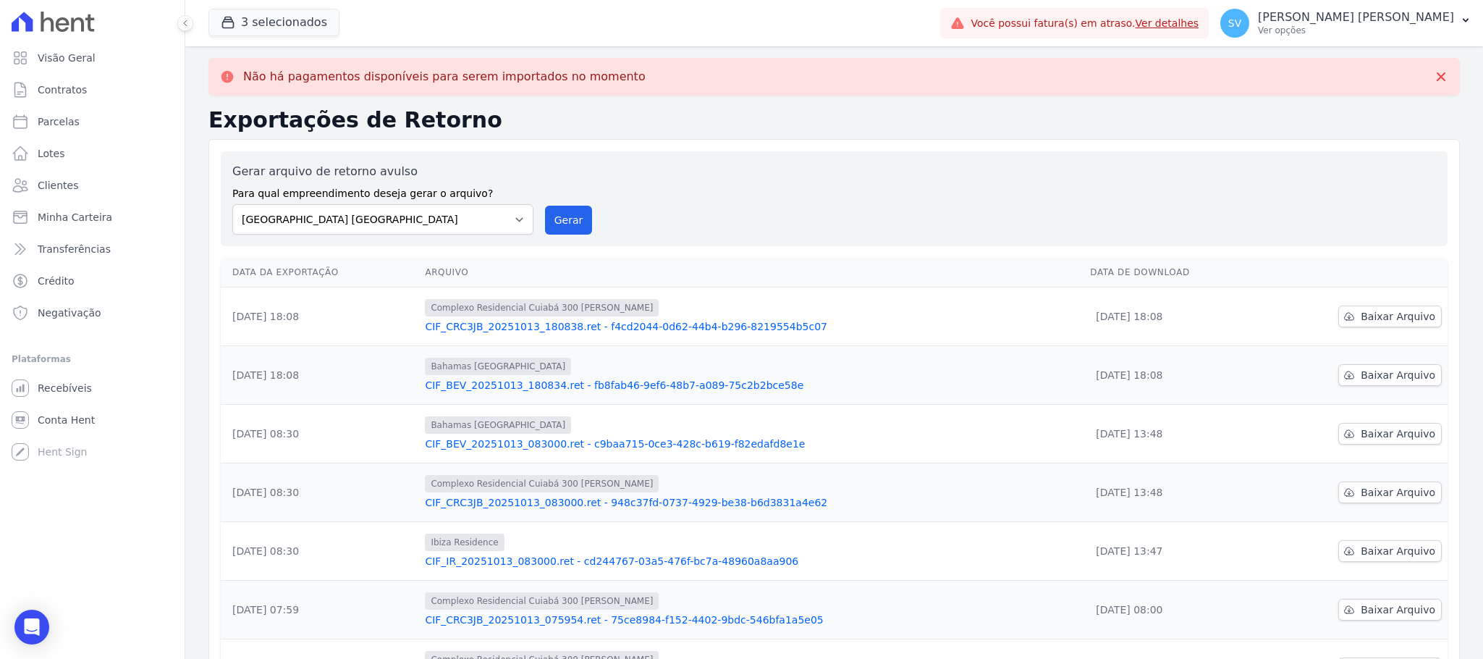
drag, startPoint x: 515, startPoint y: 172, endPoint x: 518, endPoint y: 183, distance: 11.8
click at [515, 172] on label "Gerar arquivo de retorno avulso" at bounding box center [382, 171] width 301 height 17
click at [518, 217] on select "[GEOGRAPHIC_DATA] COMPLEXO RESIDENCIAL [GEOGRAPHIC_DATA] 300 - [PERSON_NAME][GE…" at bounding box center [382, 219] width 301 height 30
select select "a999329b-d322-46c5-b2df-9163b092fb9b"
click at [232, 204] on select "[GEOGRAPHIC_DATA] COMPLEXO RESIDENCIAL [GEOGRAPHIC_DATA] 300 - [PERSON_NAME][GE…" at bounding box center [382, 219] width 301 height 30
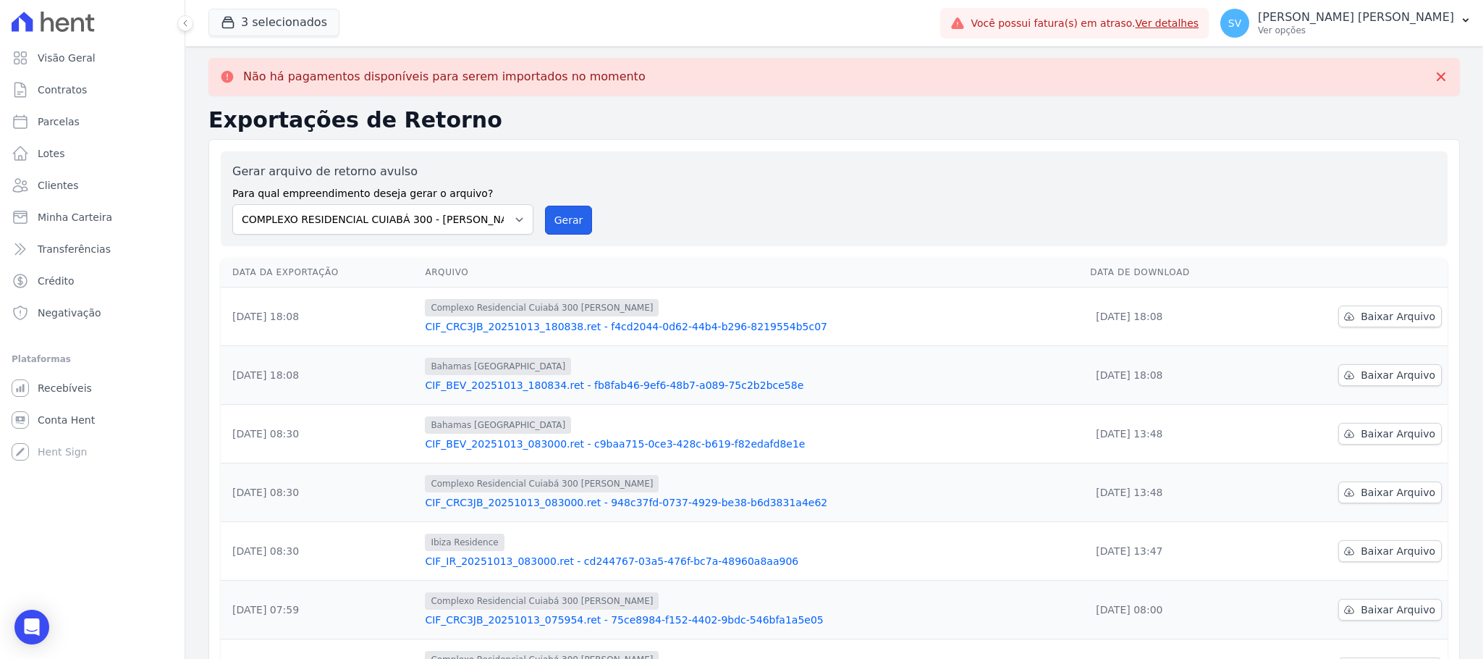
drag, startPoint x: 558, startPoint y: 218, endPoint x: 787, endPoint y: 172, distance: 233.4
click at [558, 217] on button "Gerar" at bounding box center [569, 220] width 48 height 29
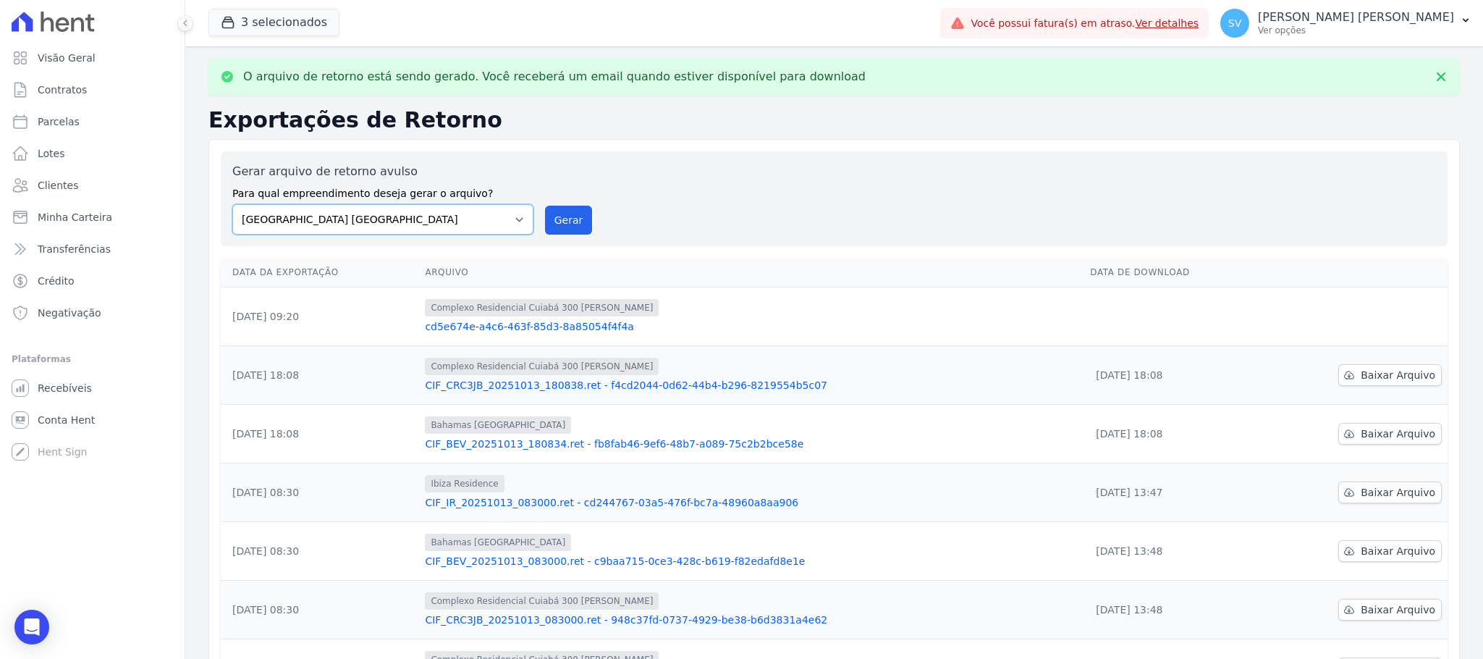
drag, startPoint x: 505, startPoint y: 215, endPoint x: 465, endPoint y: 220, distance: 40.1
click at [504, 215] on select "[GEOGRAPHIC_DATA] COMPLEXO RESIDENCIAL [GEOGRAPHIC_DATA] 300 - [PERSON_NAME][GE…" at bounding box center [382, 219] width 301 height 30
select select "a999329b-d322-46c5-b2df-9163b092fb9b"
click at [232, 204] on select "[GEOGRAPHIC_DATA] COMPLEXO RESIDENCIAL [GEOGRAPHIC_DATA] 300 - [PERSON_NAME][GE…" at bounding box center [382, 219] width 301 height 30
drag, startPoint x: 580, startPoint y: 211, endPoint x: 830, endPoint y: 168, distance: 254.1
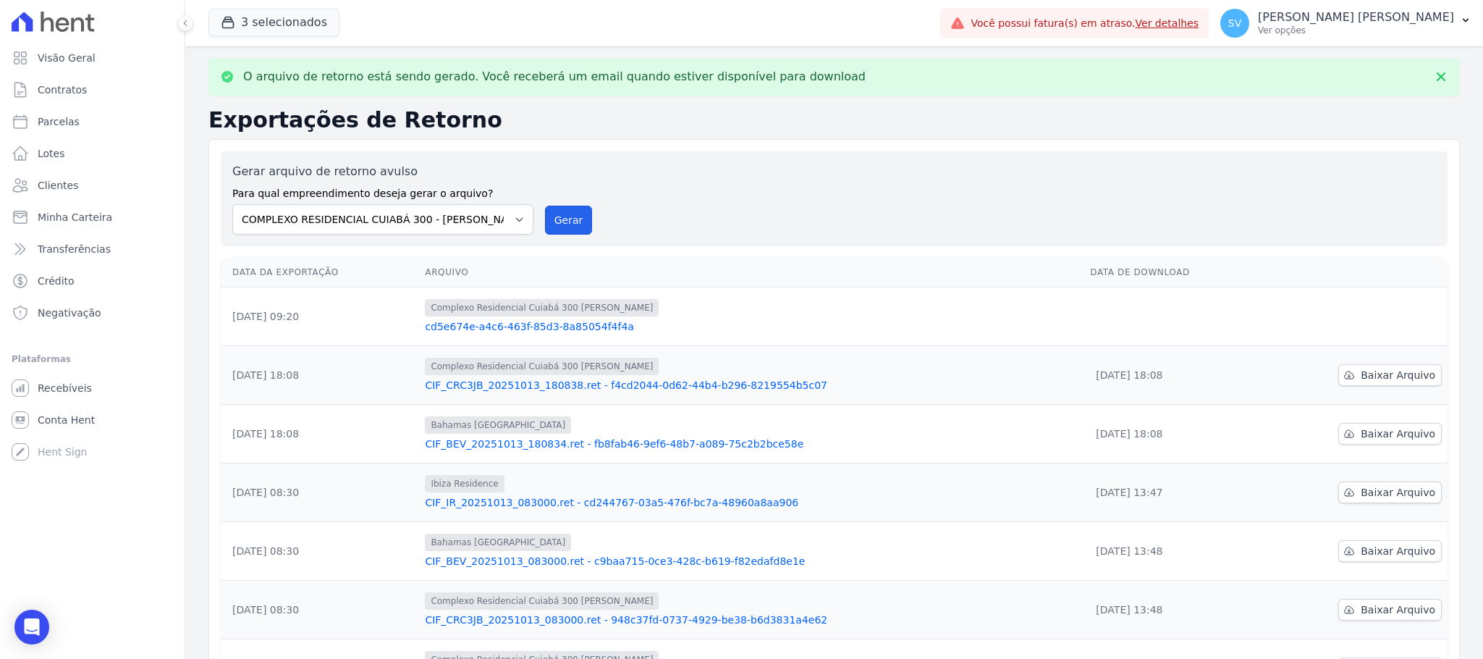
click at [578, 211] on button "Gerar" at bounding box center [569, 220] width 48 height 29
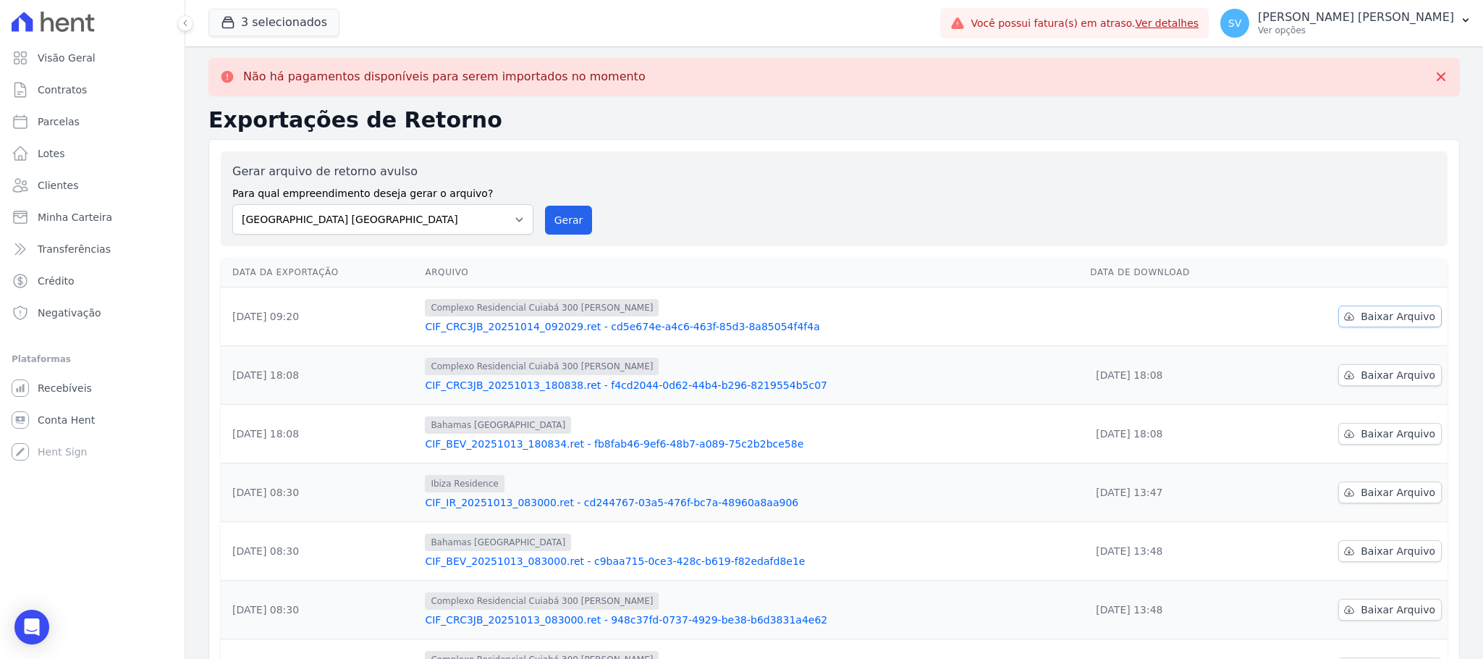
click at [1365, 311] on span "Baixar Arquivo" at bounding box center [1398, 316] width 75 height 14
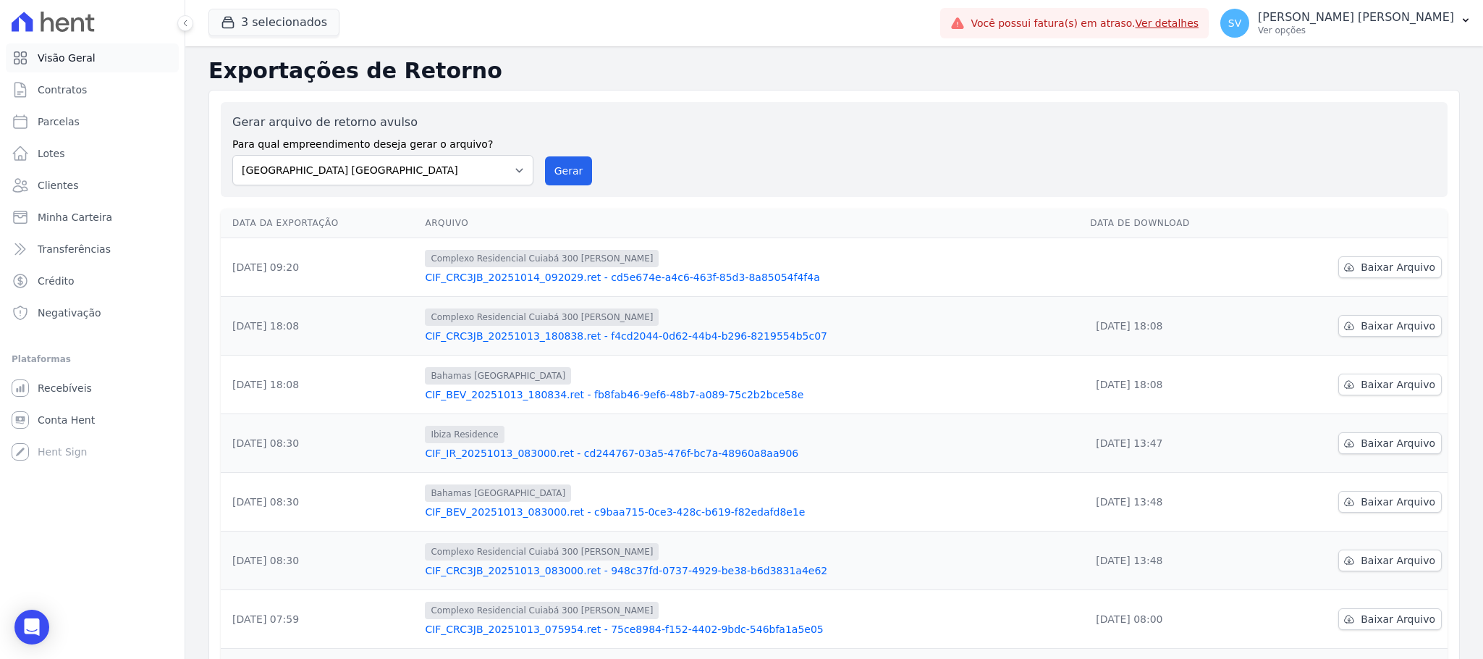
click at [53, 59] on span "Visão Geral" at bounding box center [67, 58] width 58 height 14
